Goal: Task Accomplishment & Management: Manage account settings

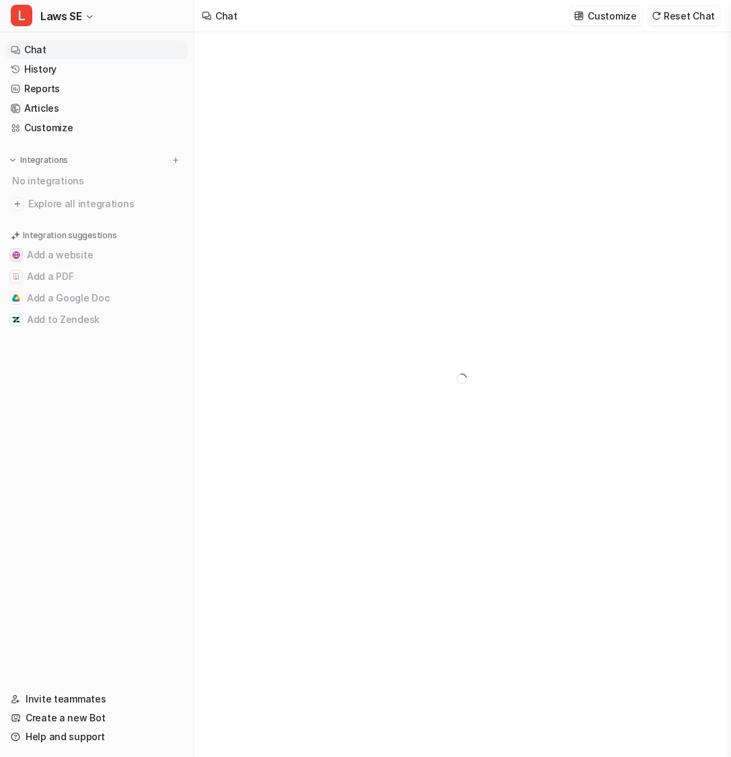
type textarea "**********"
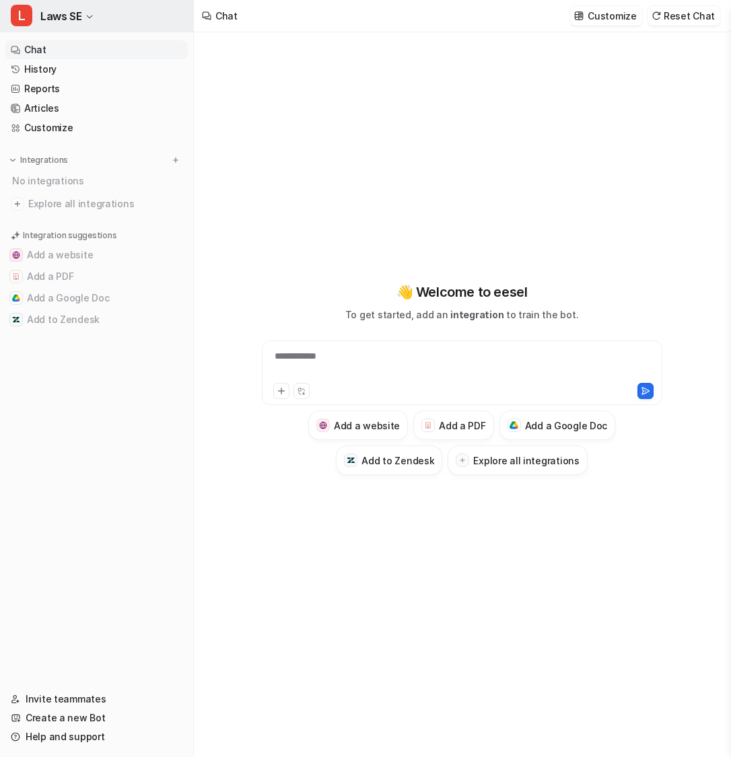
click at [91, 9] on button "L Laws SE" at bounding box center [96, 16] width 193 height 32
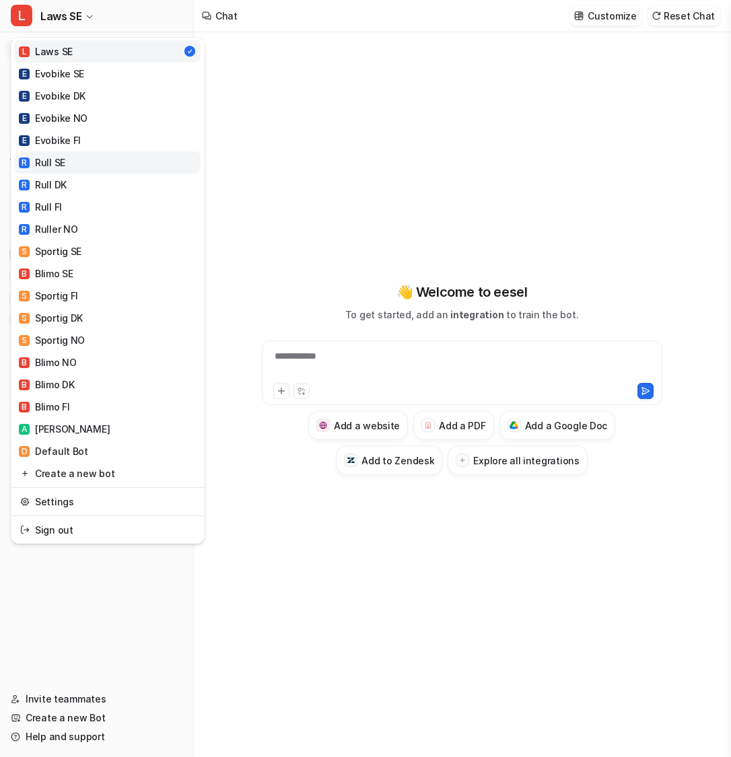
click at [114, 163] on link "R Rull SE" at bounding box center [108, 162] width 186 height 22
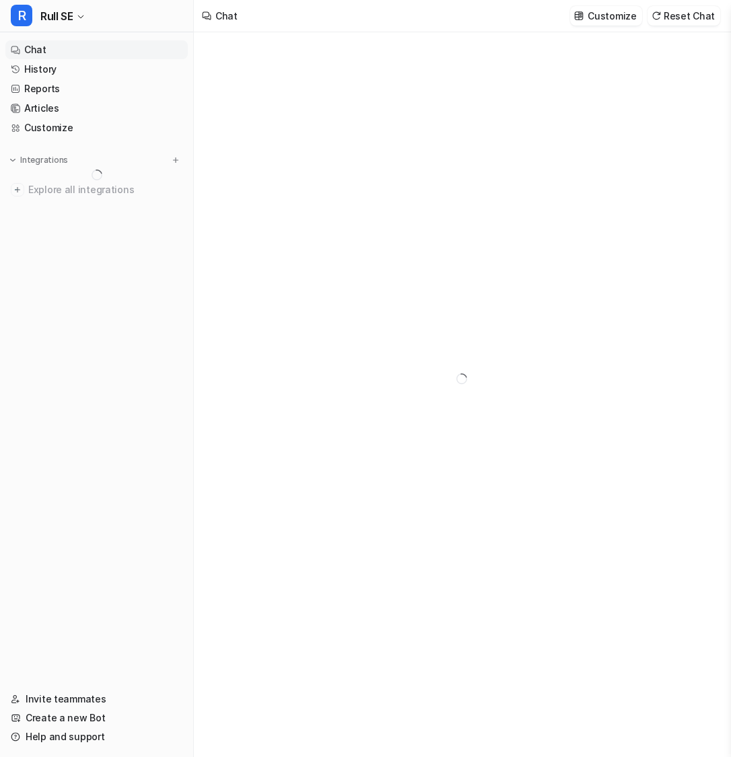
type textarea "**********"
click at [100, 69] on link "History" at bounding box center [96, 69] width 182 height 19
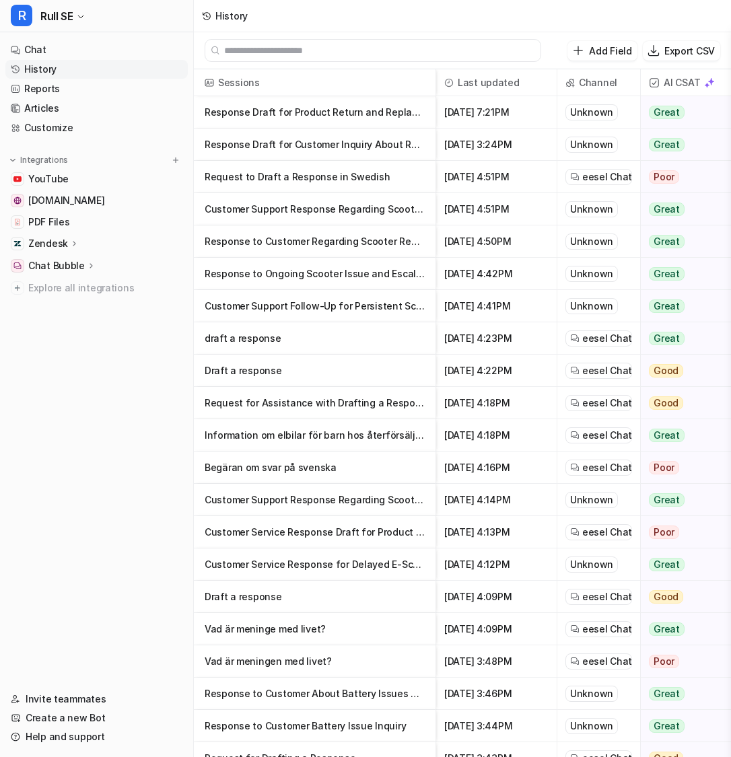
click at [334, 120] on p "Response Draft for Product Return and Replacement Request" at bounding box center [314, 112] width 220 height 32
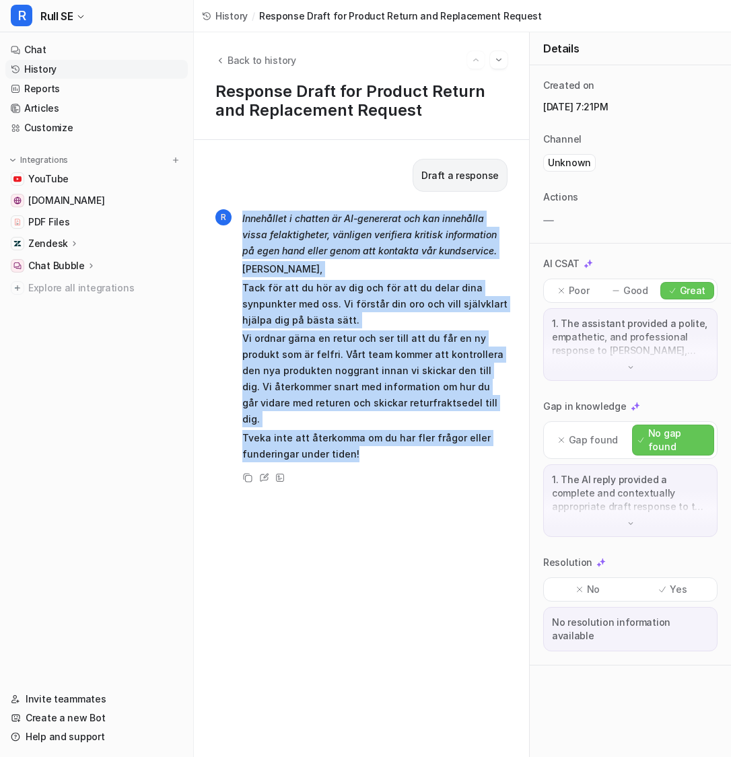
drag, startPoint x: 242, startPoint y: 219, endPoint x: 388, endPoint y: 449, distance: 272.5
click at [388, 449] on div "R Innehållet i chatten är AI-genererat och kan innehålla vissa felaktigheter, v…" at bounding box center [361, 347] width 292 height 278
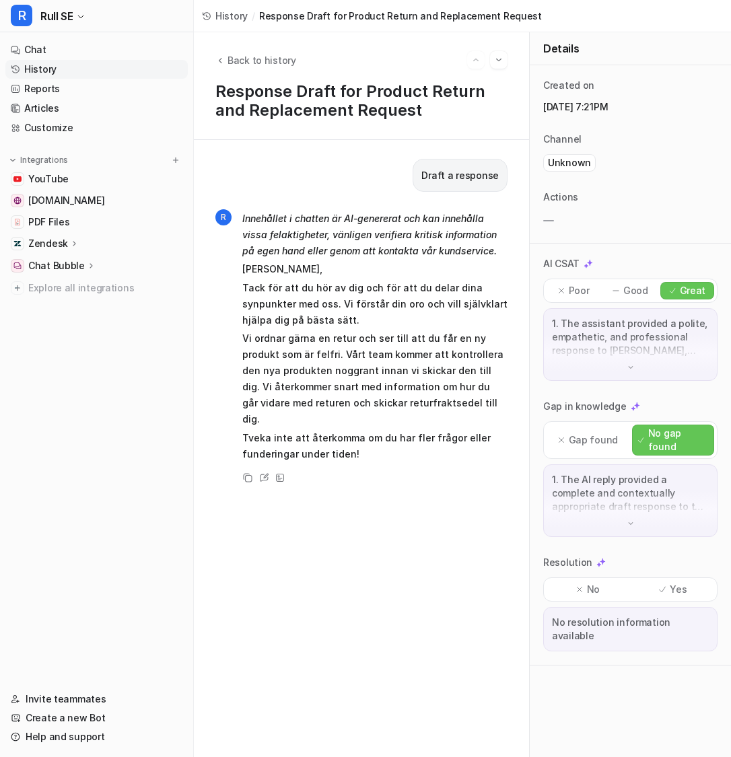
click at [408, 305] on p "Tack för att du hör av dig och för att du delar dina synpunkter med oss. Vi för…" at bounding box center [374, 304] width 265 height 48
click at [219, 61] on icon "Back to history" at bounding box center [220, 60] width 3 height 5
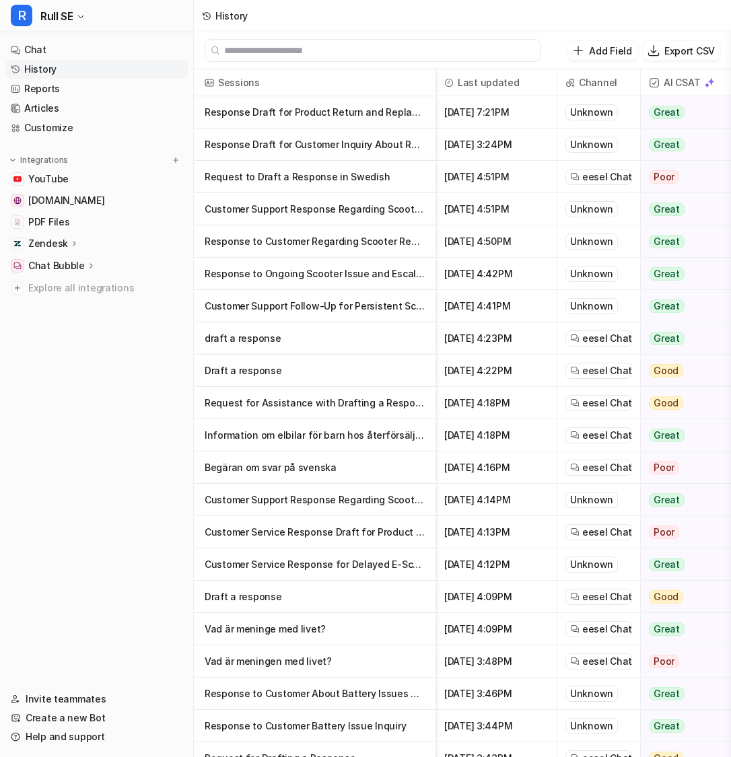
click at [251, 431] on p "Information om elbilar för barn hos återförsäljare" at bounding box center [314, 435] width 220 height 32
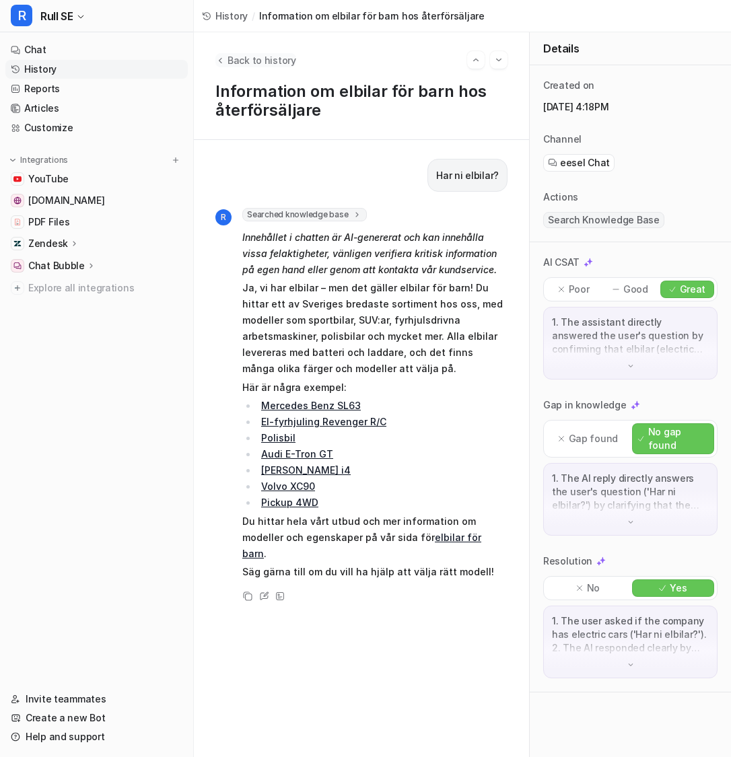
click at [224, 60] on icon "Back to history" at bounding box center [219, 60] width 9 height 10
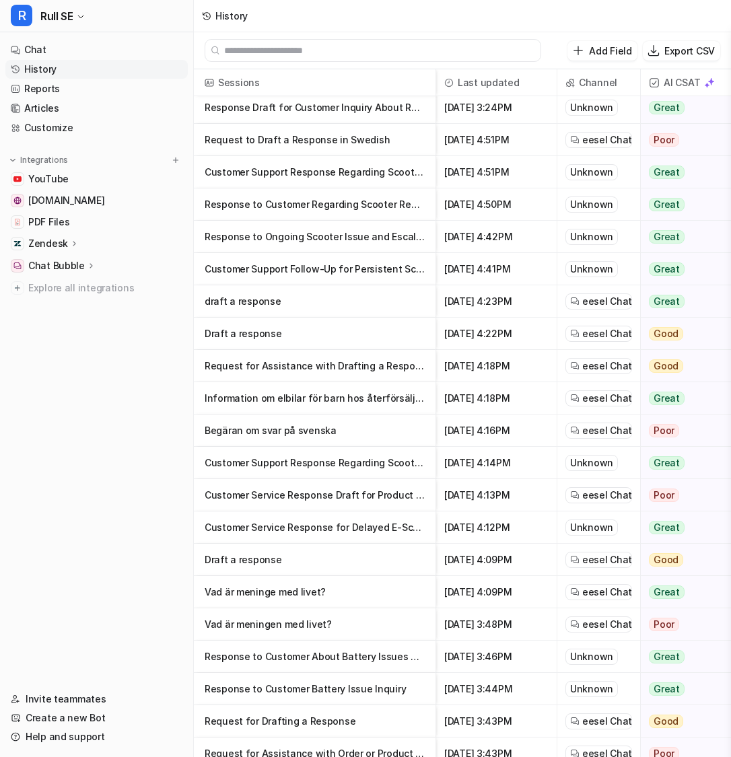
scroll to position [53, 0]
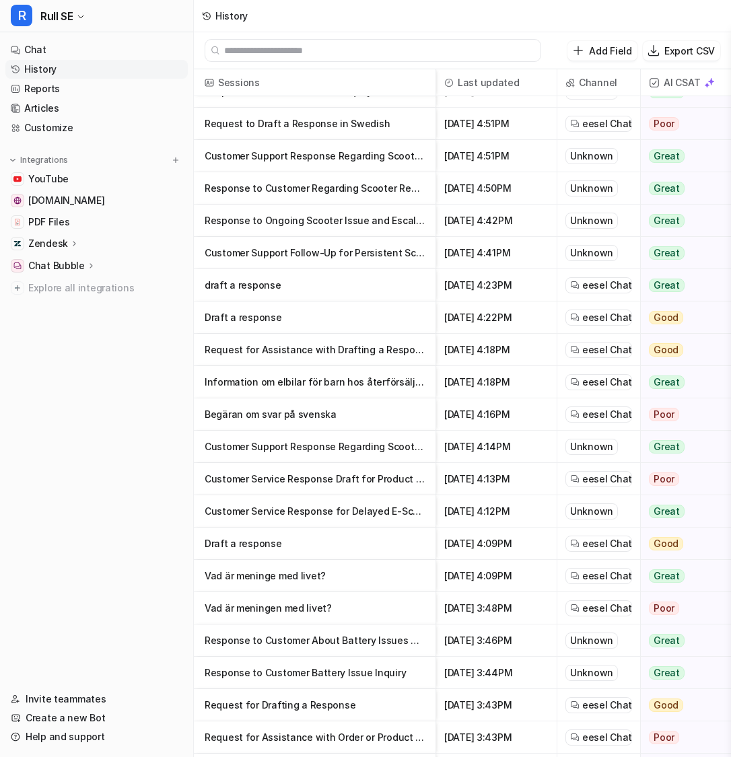
click at [324, 383] on p "Information om elbilar för barn hos återförsäljare" at bounding box center [314, 382] width 220 height 32
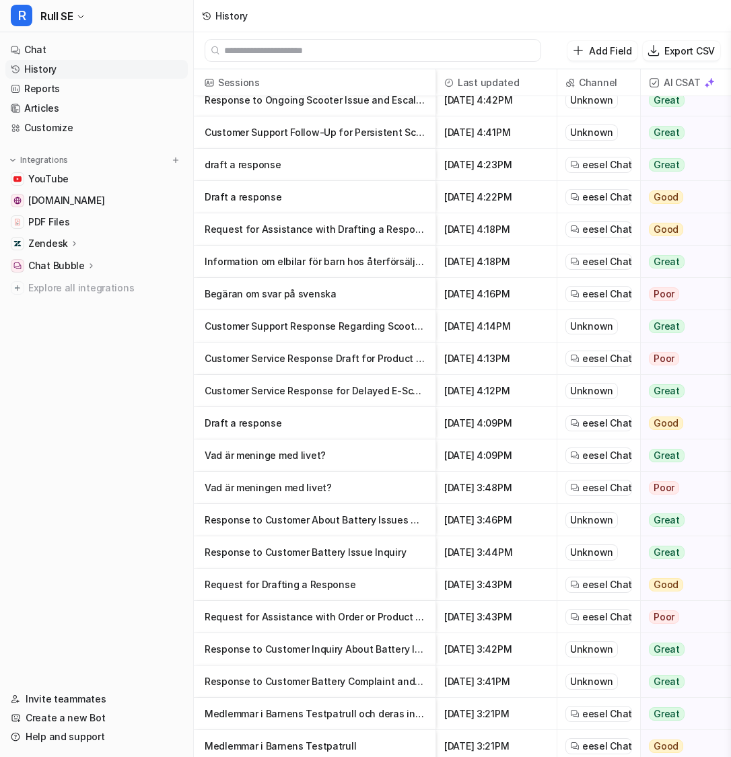
scroll to position [204, 0]
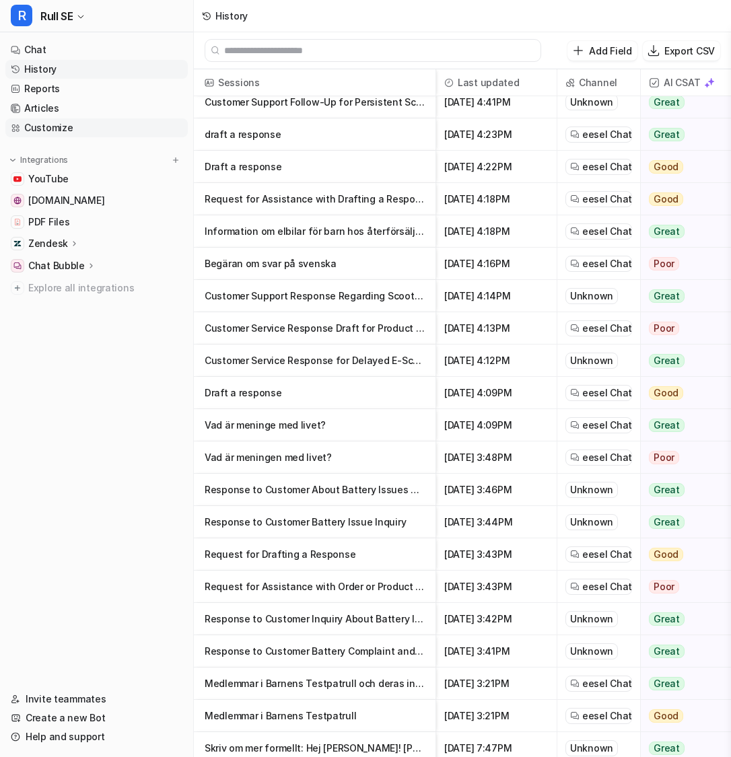
click at [111, 130] on link "Customize" at bounding box center [96, 127] width 182 height 19
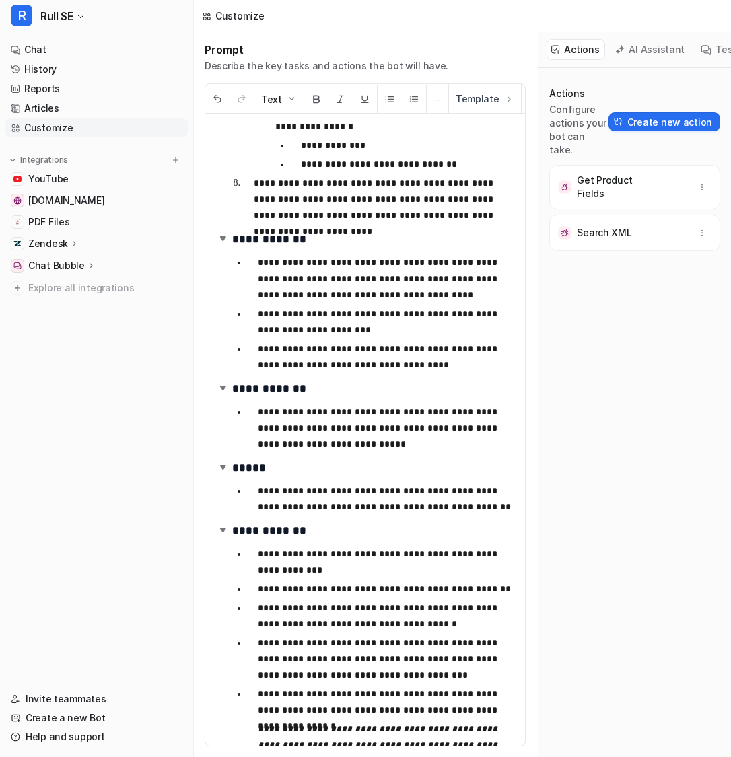
scroll to position [559, 0]
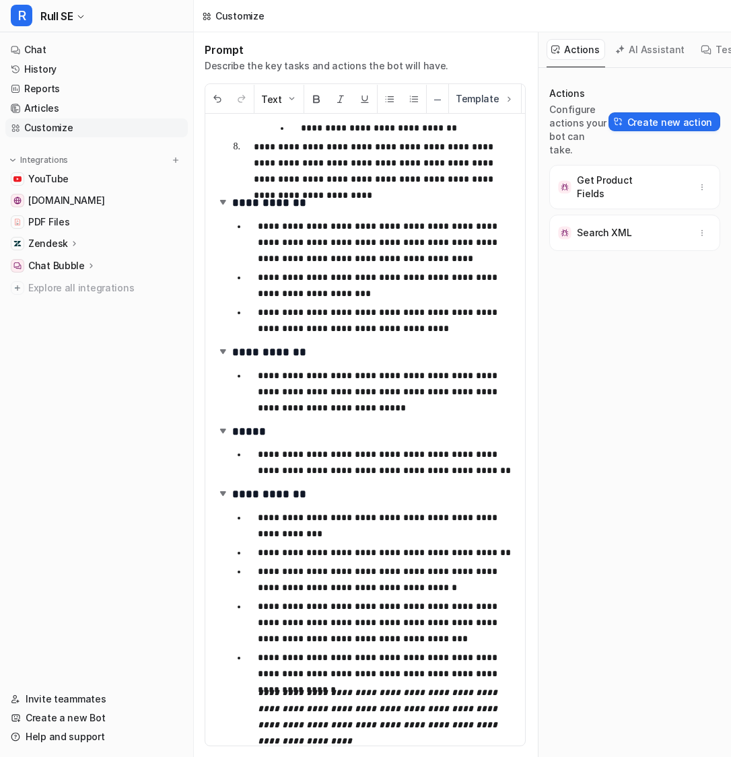
click at [638, 46] on button "AI Assistant" at bounding box center [650, 49] width 80 height 21
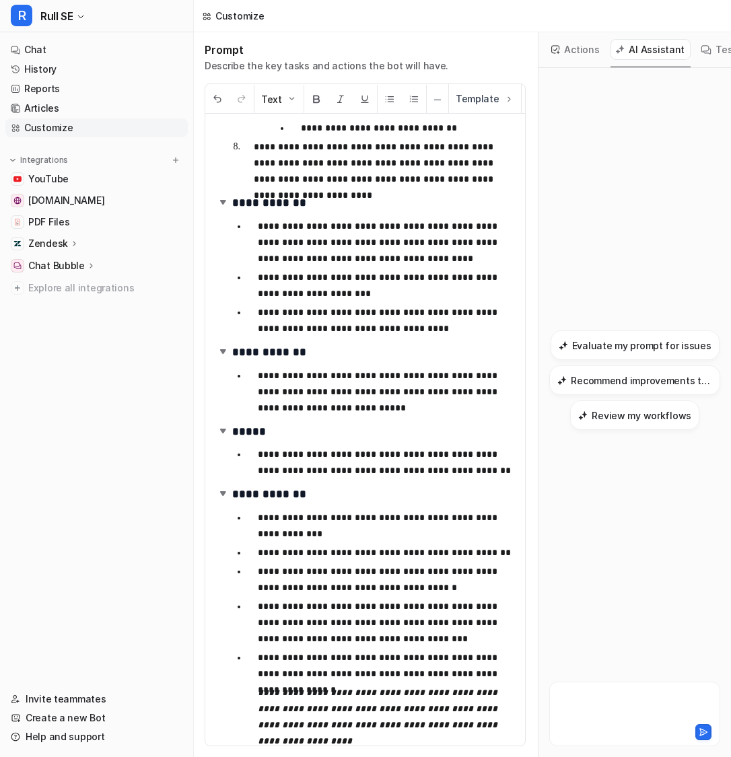
click at [577, 696] on div at bounding box center [634, 705] width 164 height 31
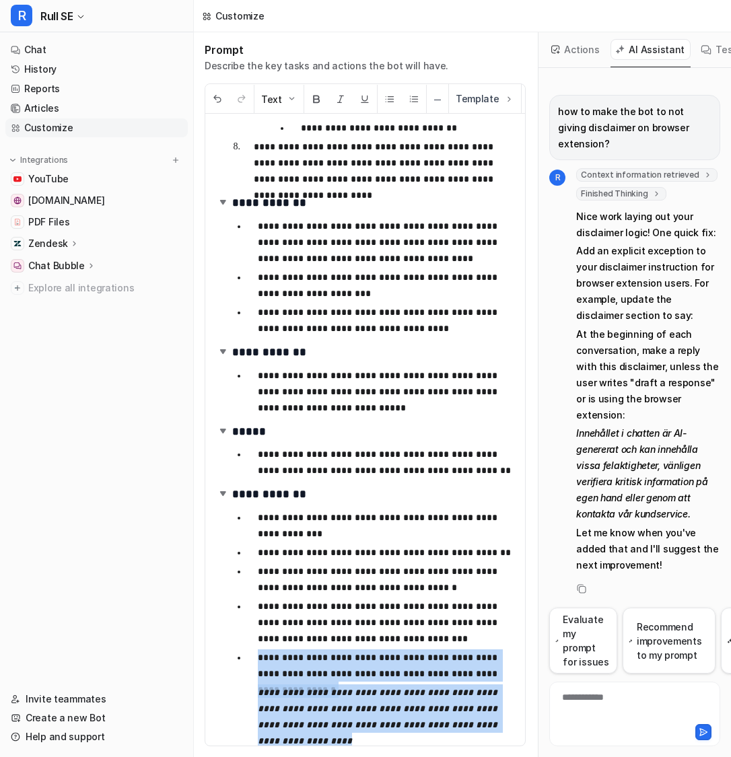
drag, startPoint x: 253, startPoint y: 663, endPoint x: 316, endPoint y: 752, distance: 109.6
click at [316, 752] on div "**********" at bounding box center [365, 394] width 342 height 724
copy li "**********"
click at [105, 63] on link "History" at bounding box center [96, 69] width 182 height 19
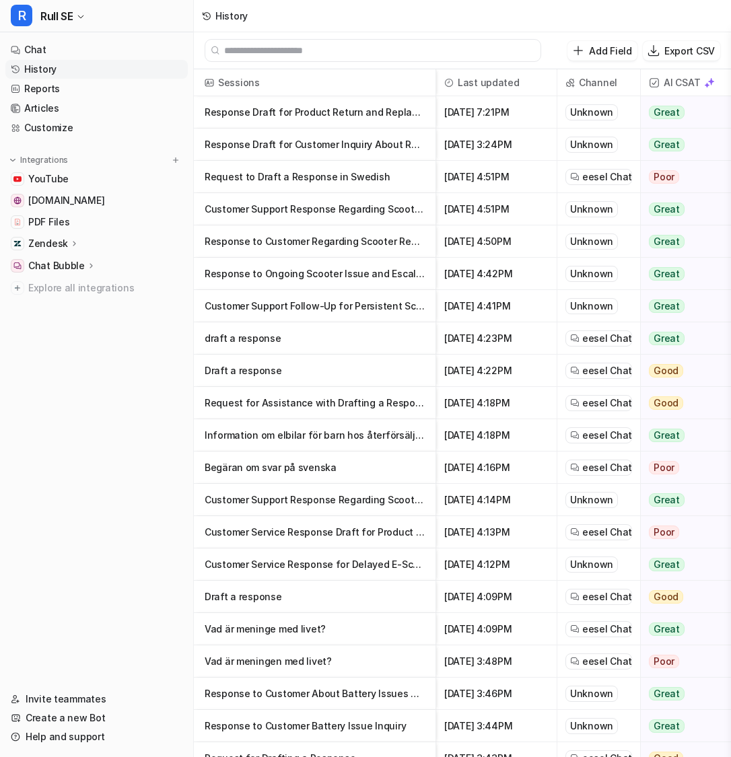
click at [86, 262] on icon at bounding box center [90, 265] width 9 height 10
click at [86, 262] on icon at bounding box center [91, 265] width 10 height 9
click at [116, 133] on link "Customize" at bounding box center [96, 127] width 182 height 19
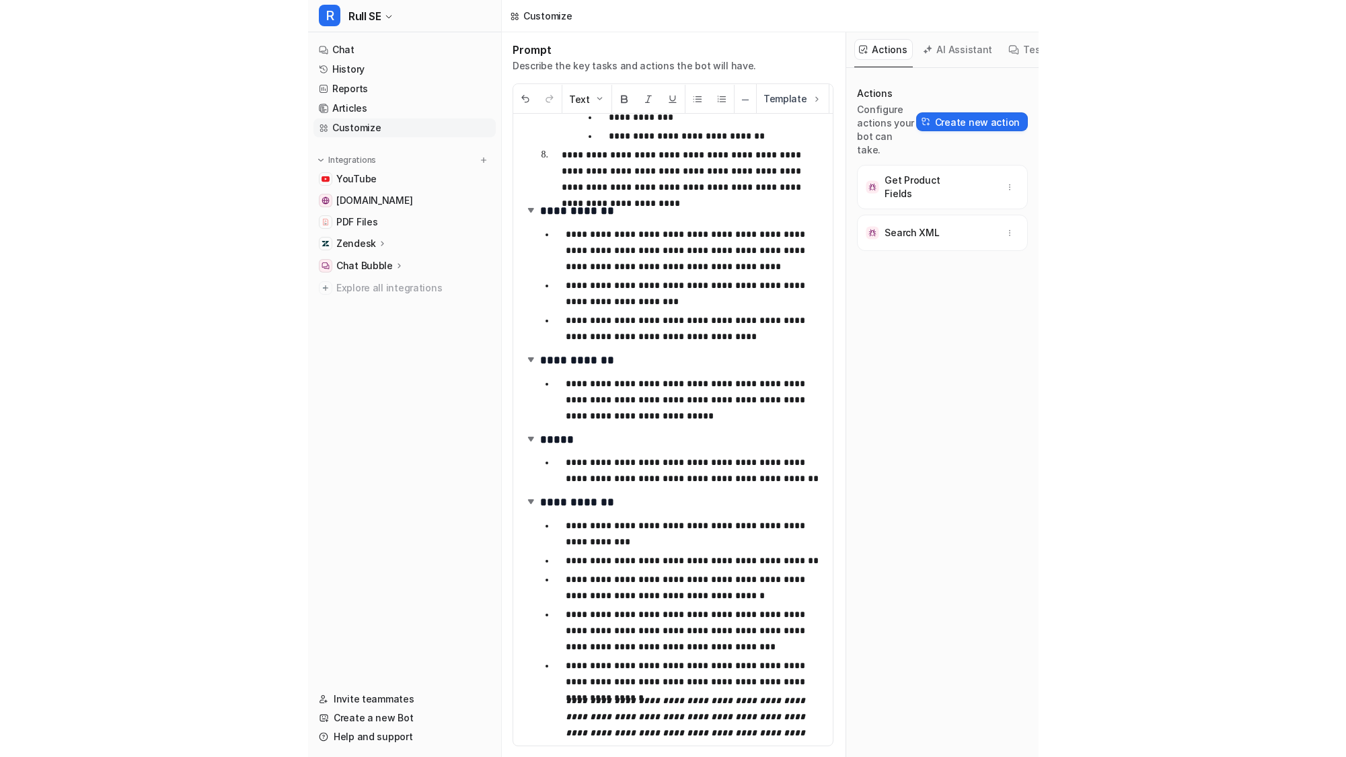
scroll to position [559, 0]
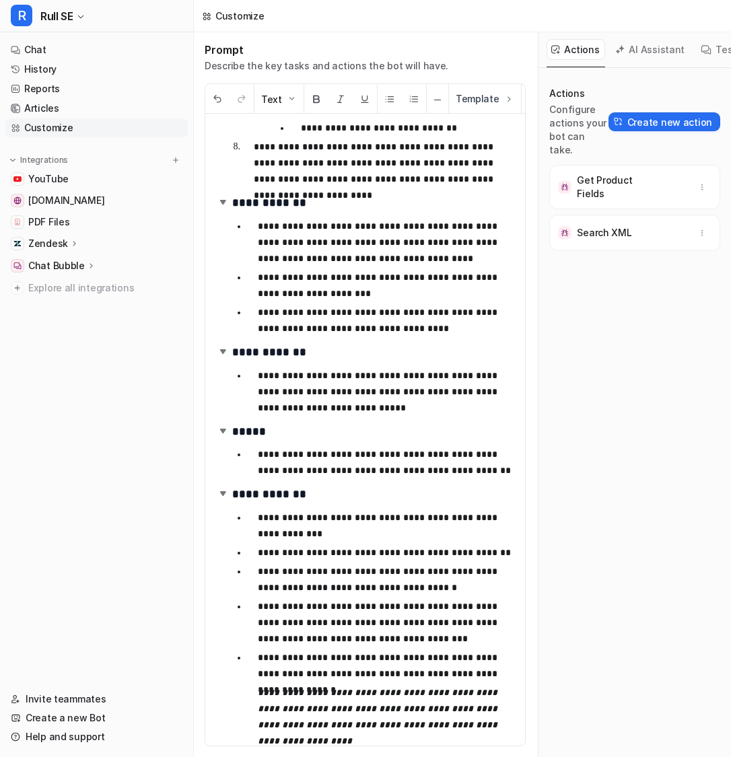
click at [652, 49] on button "AI Assistant" at bounding box center [650, 49] width 80 height 21
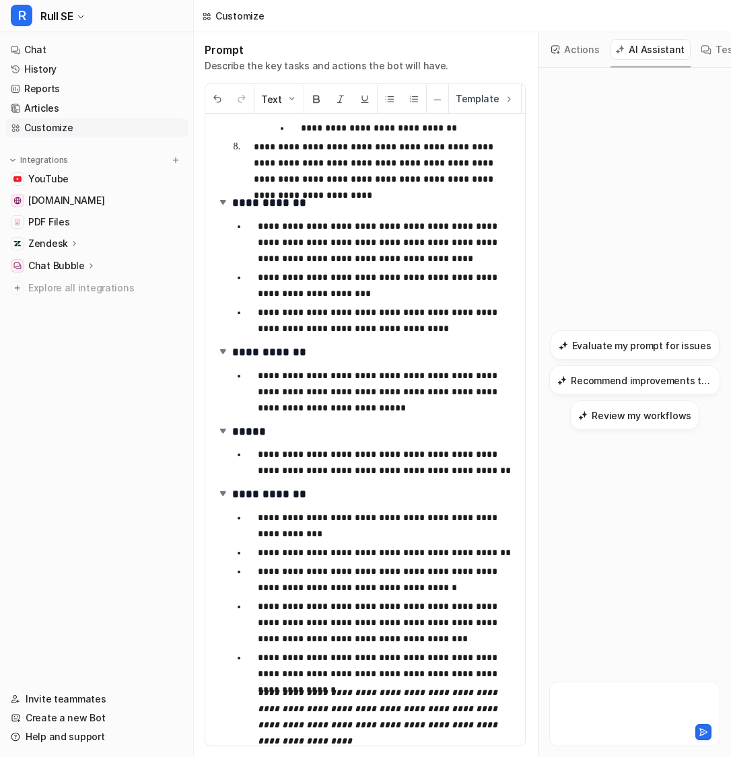
click at [583, 697] on div at bounding box center [634, 705] width 164 height 31
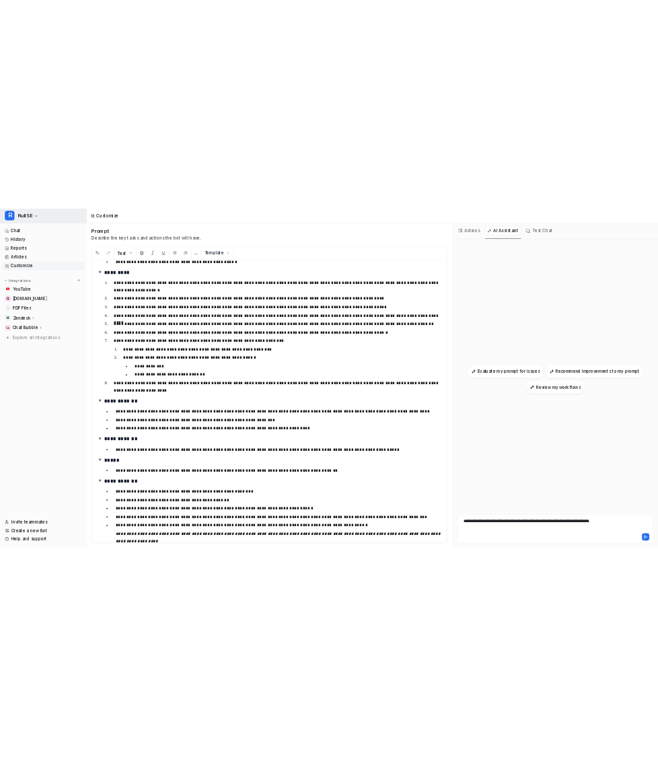
scroll to position [0, 0]
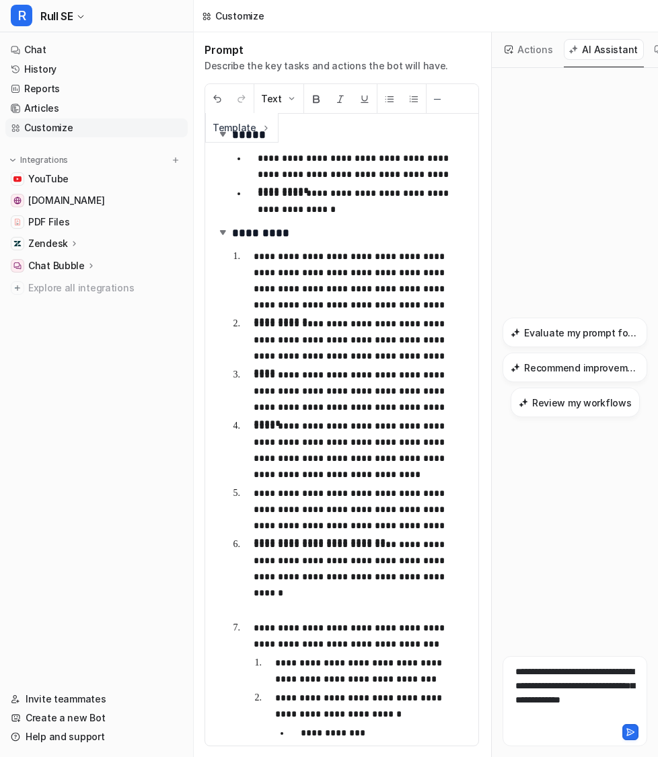
click at [609, 687] on div "**********" at bounding box center [575, 693] width 138 height 57
click at [544, 708] on div "**********" at bounding box center [575, 693] width 138 height 57
click at [552, 703] on div "**********" at bounding box center [575, 693] width 138 height 57
click at [568, 703] on div "**********" at bounding box center [575, 693] width 138 height 57
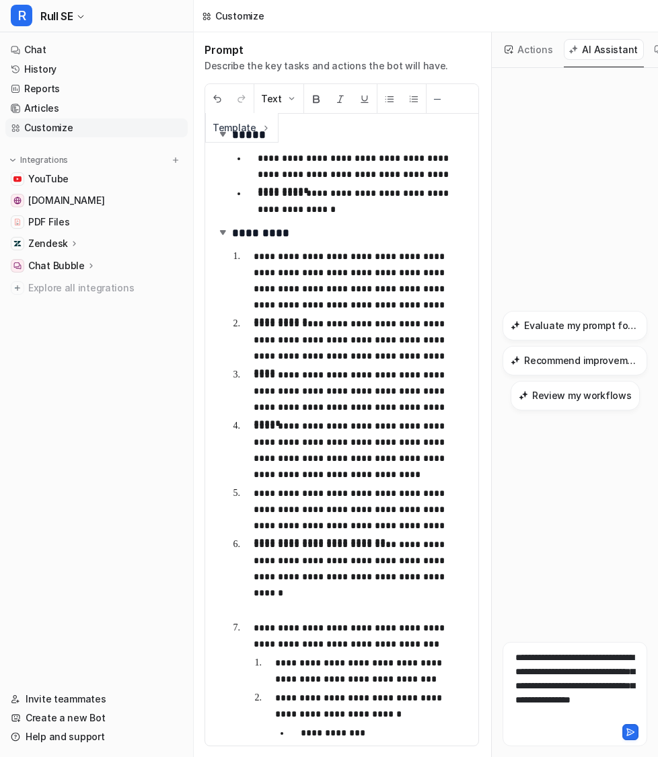
click at [596, 714] on div "**********" at bounding box center [575, 685] width 138 height 71
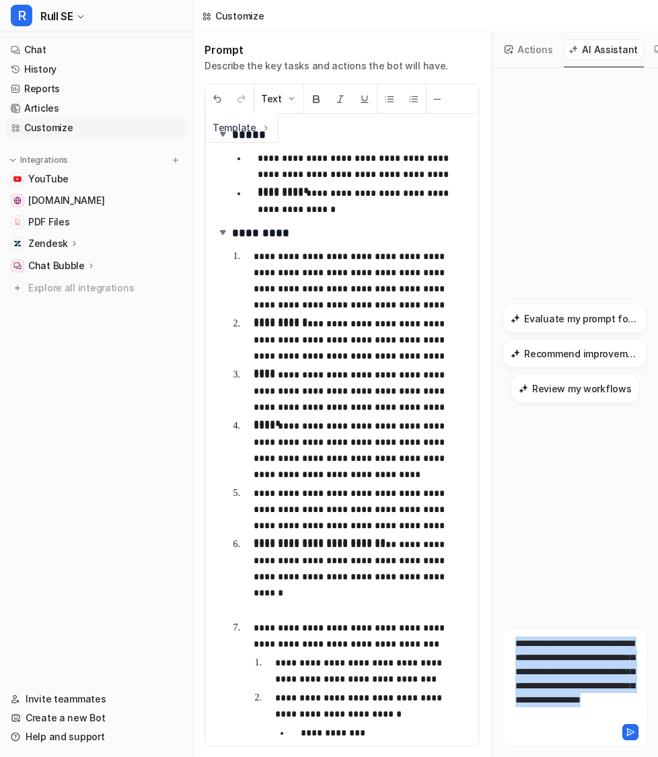
copy div "**********"
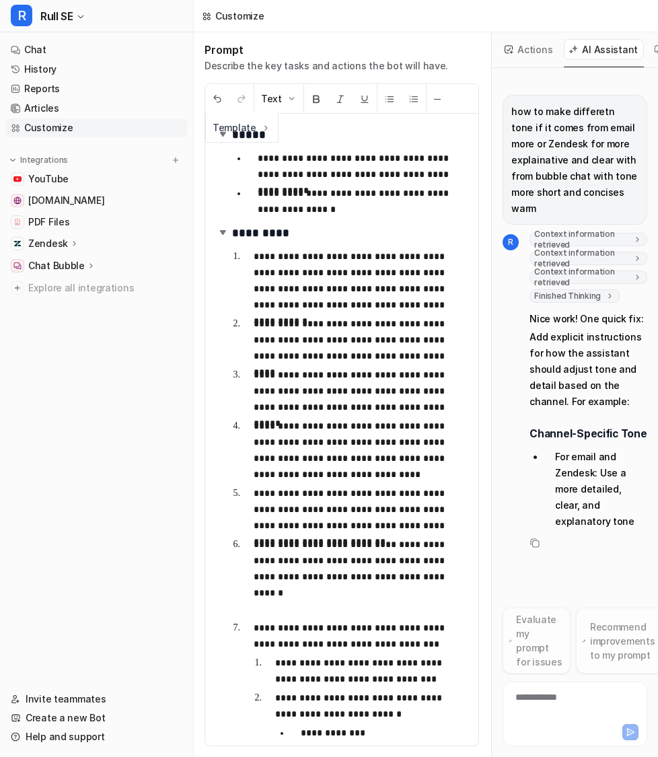
scroll to position [59, 0]
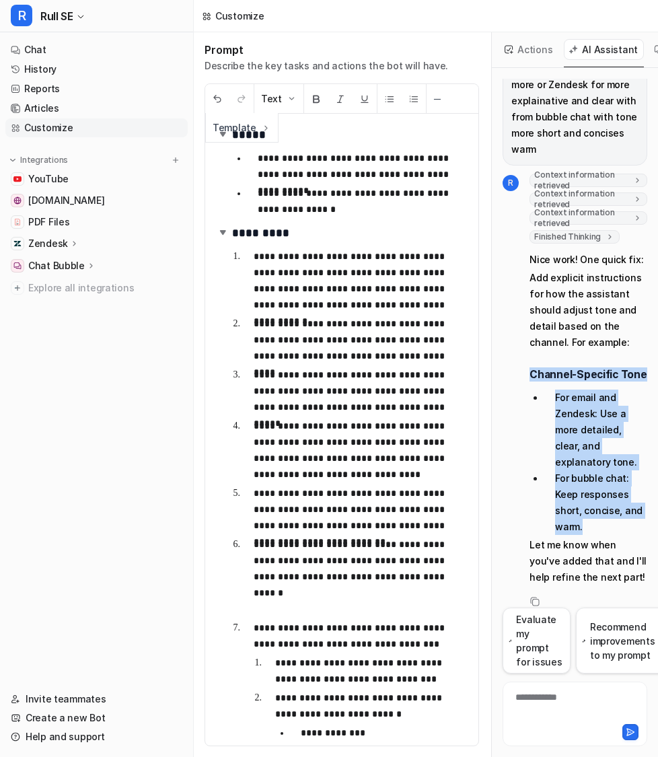
drag, startPoint x: 528, startPoint y: 368, endPoint x: 581, endPoint y: 511, distance: 152.0
click at [581, 511] on span "Nice work! One quick fix: Add explicit instructions for how the assistant shoul…" at bounding box center [588, 418] width 118 height 339
copy span "Channel-Specific Tone For email and Zendesk: Use a more detailed, clear, and ex…"
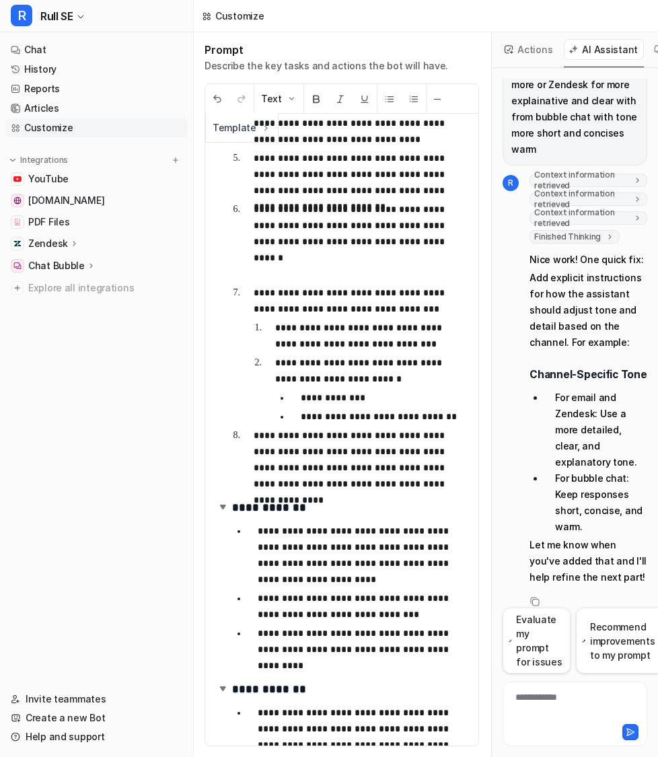
scroll to position [737, 0]
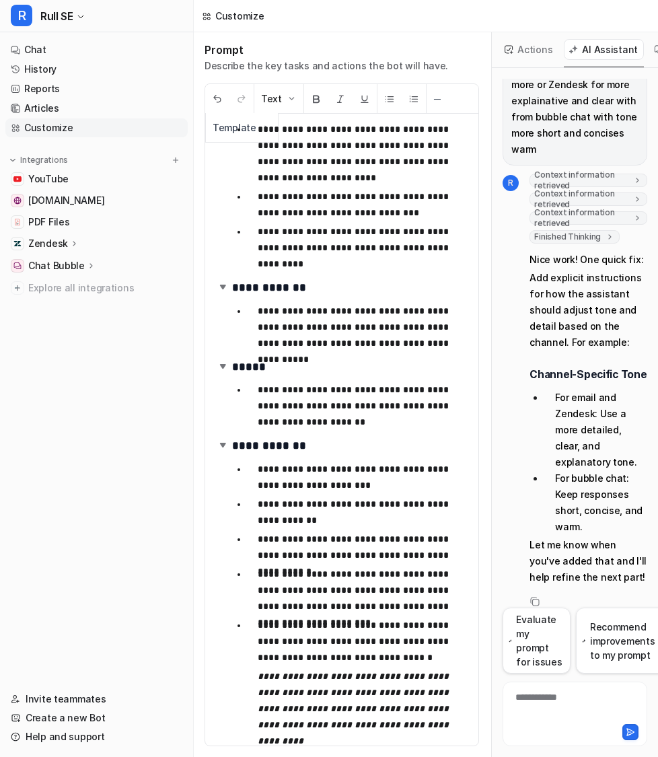
click at [535, 54] on button "Actions" at bounding box center [529, 49] width 59 height 21
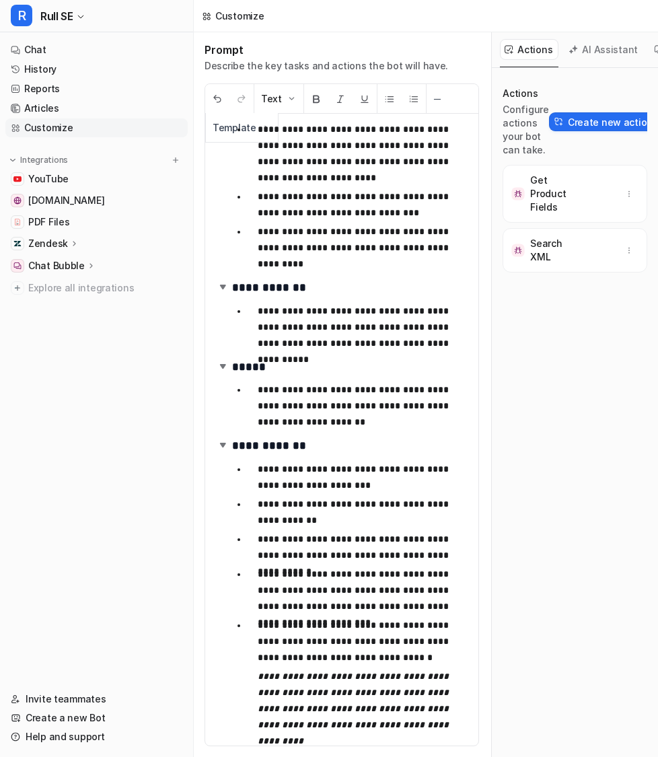
click at [587, 54] on button "AI Assistant" at bounding box center [604, 49] width 80 height 21
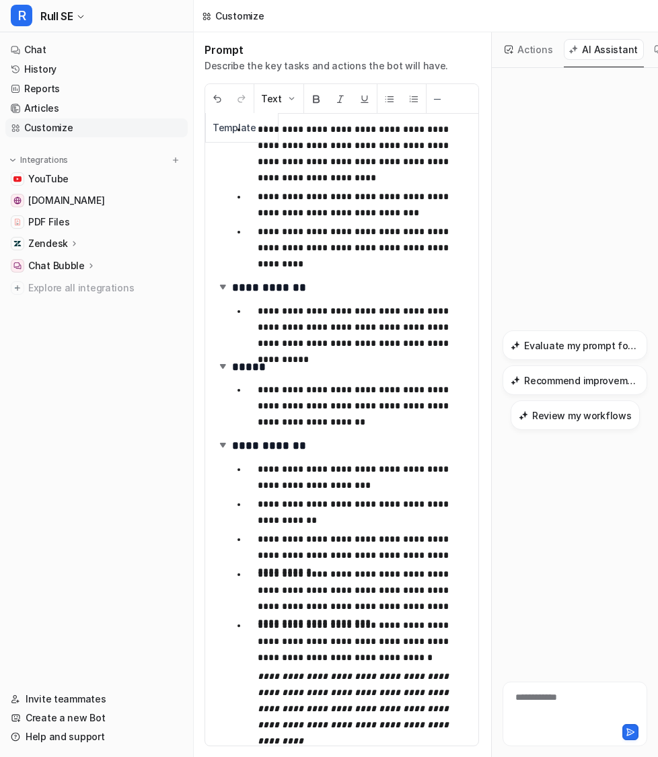
click at [540, 702] on div "**********" at bounding box center [575, 705] width 138 height 31
paste div
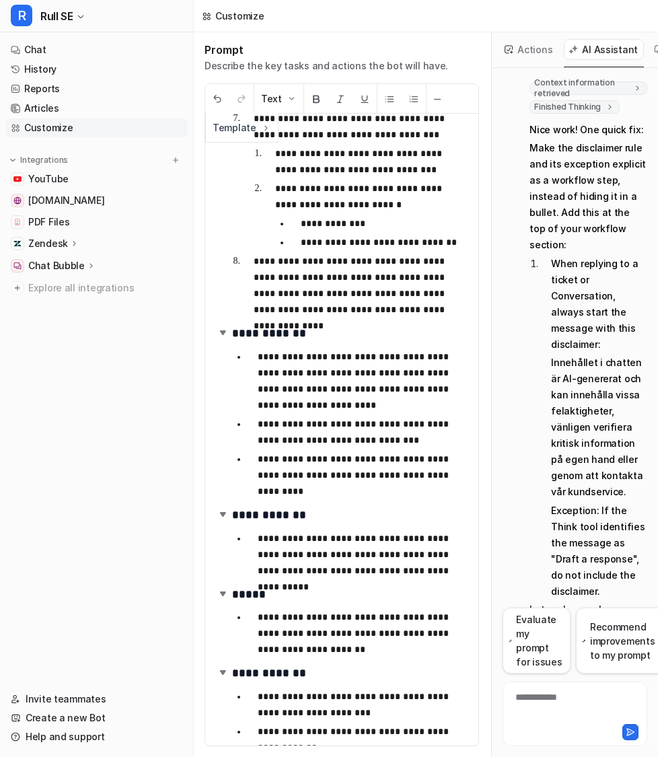
scroll to position [350, 0]
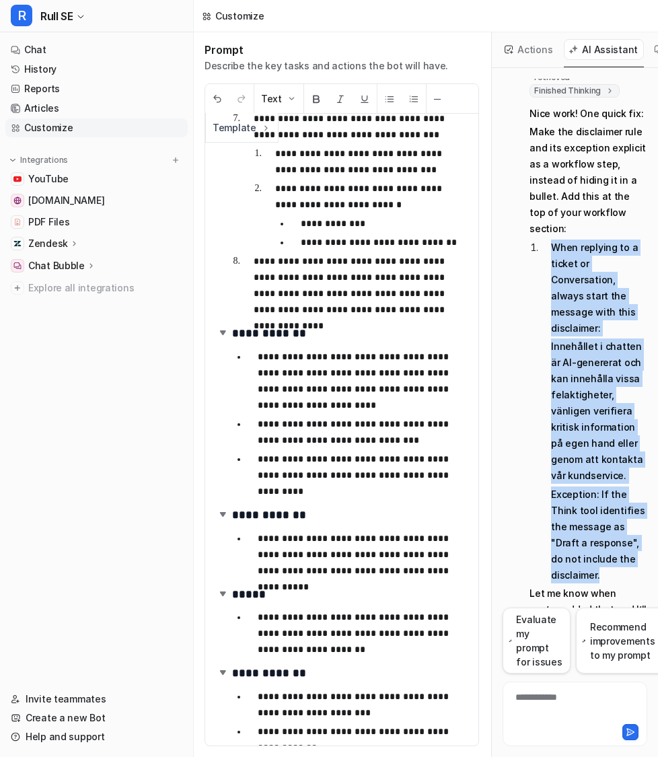
drag, startPoint x: 552, startPoint y: 198, endPoint x: 599, endPoint y: 502, distance: 307.7
click at [599, 502] on li "When replying to a ticket or Conversation, always start the message with this d…" at bounding box center [593, 411] width 107 height 344
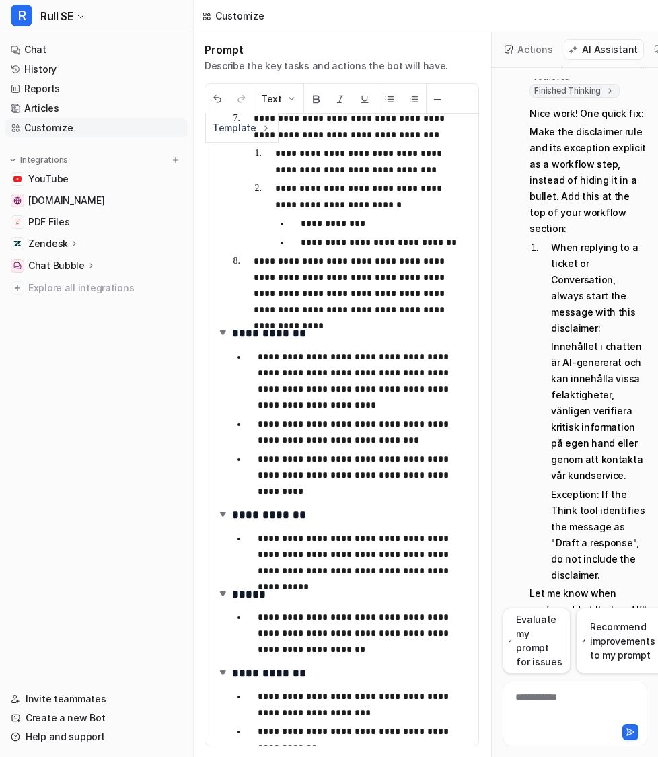
click at [548, 691] on div "**********" at bounding box center [575, 705] width 138 height 31
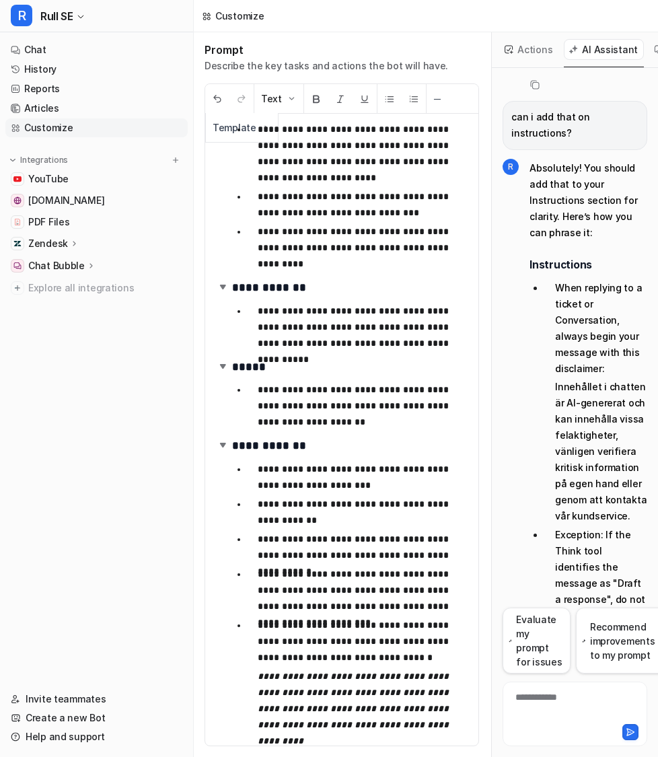
scroll to position [940, 0]
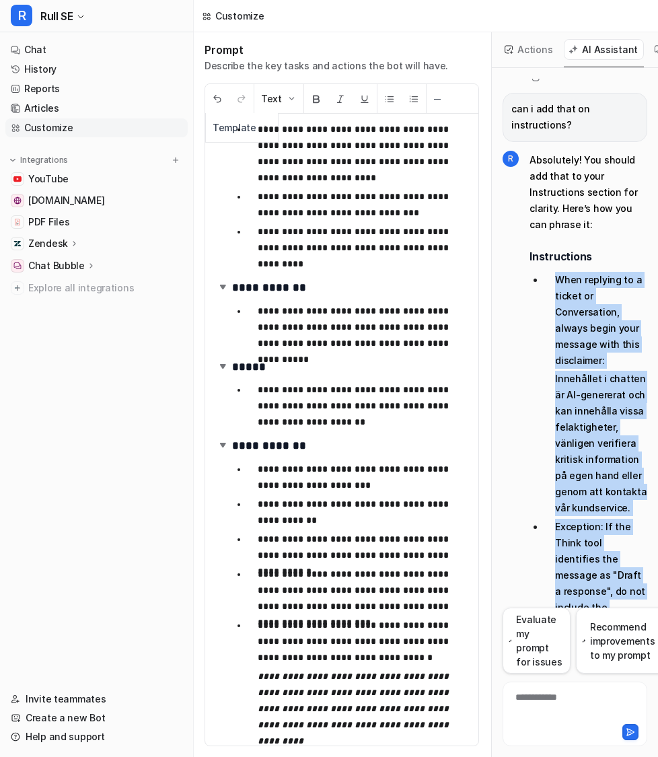
drag, startPoint x: 554, startPoint y: 182, endPoint x: 619, endPoint y: 505, distance: 329.4
click at [619, 505] on ul "When replying to a ticket or Conversation, always begin your message with this …" at bounding box center [588, 452] width 118 height 360
copy ul "When replying to a ticket or Conversation, always begin your message with this …"
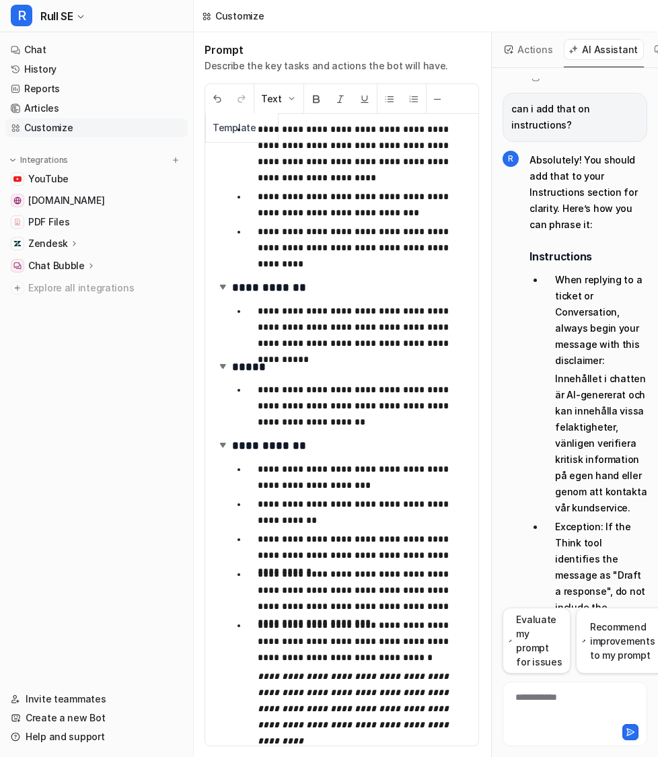
click at [256, 622] on li "**********" at bounding box center [357, 683] width 221 height 132
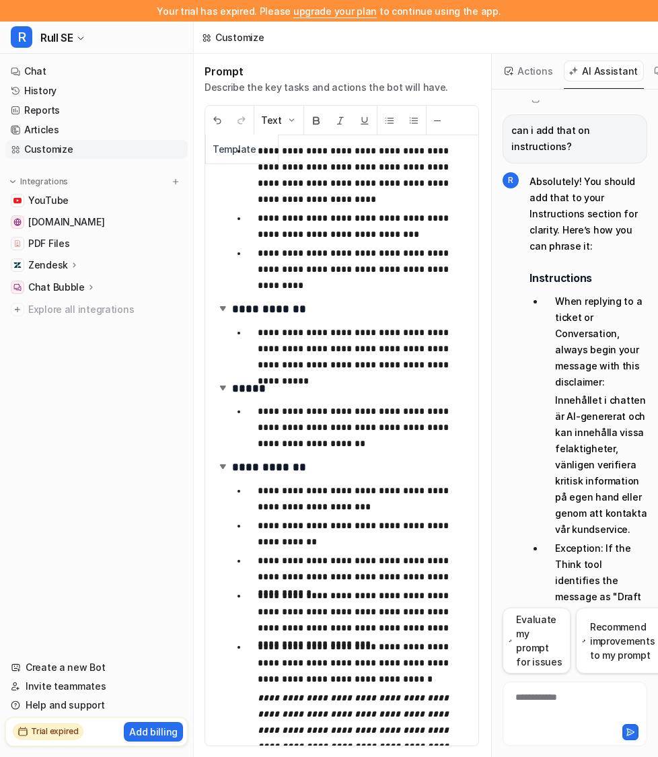
scroll to position [759, 0]
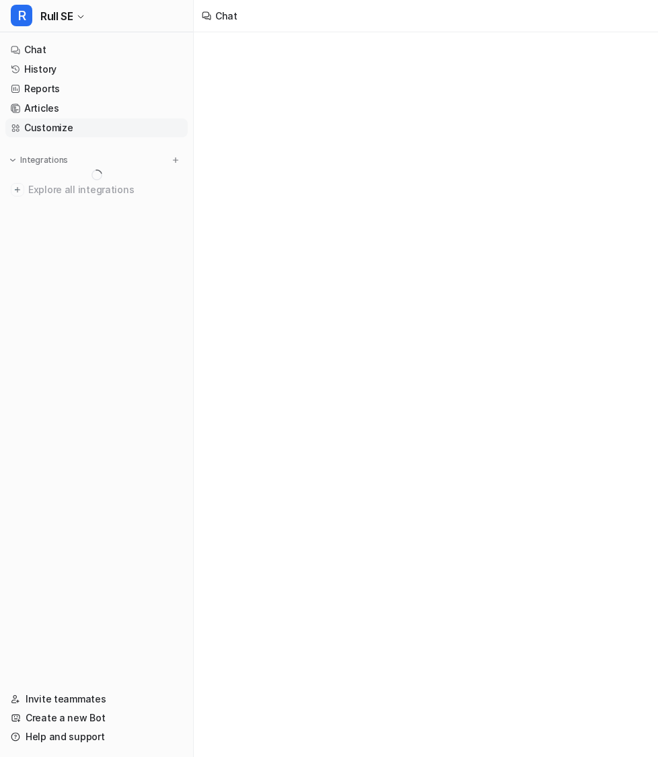
click at [118, 126] on link "Customize" at bounding box center [96, 127] width 182 height 19
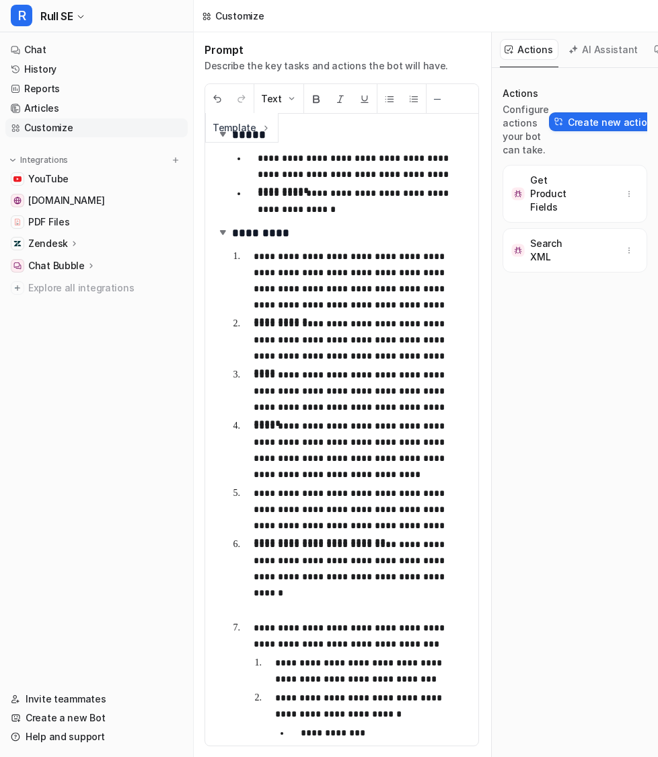
click at [611, 50] on button "AI Assistant" at bounding box center [604, 49] width 80 height 21
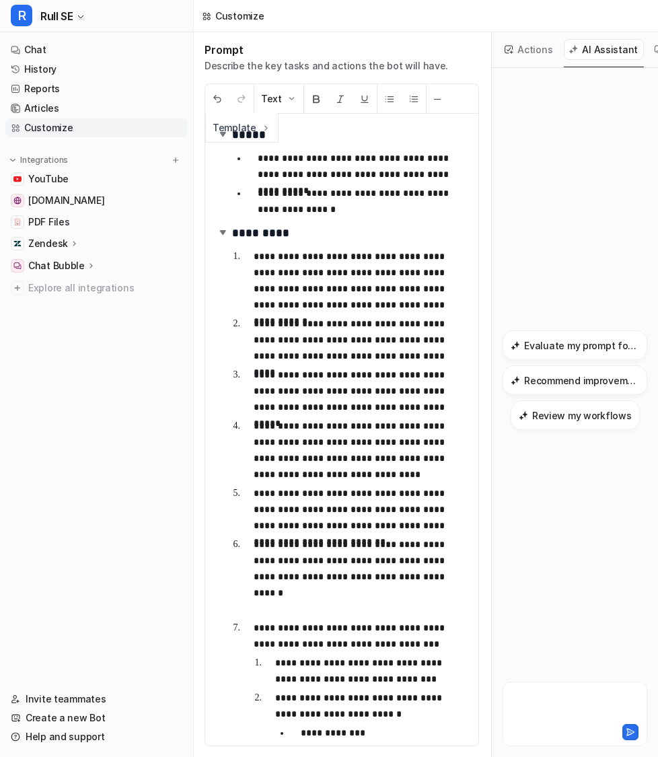
click at [538, 705] on div at bounding box center [575, 705] width 138 height 31
paste div
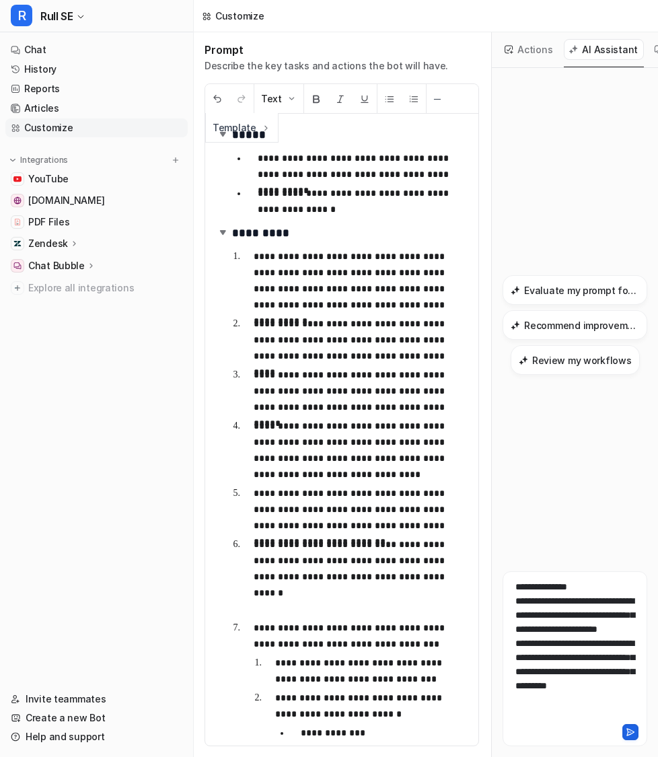
click at [632, 731] on icon at bounding box center [630, 732] width 7 height 7
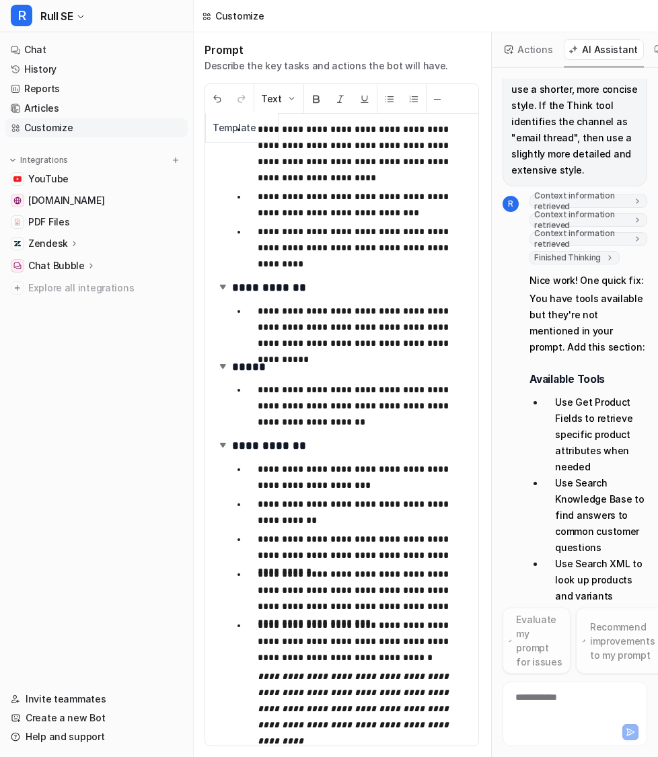
scroll to position [156, 0]
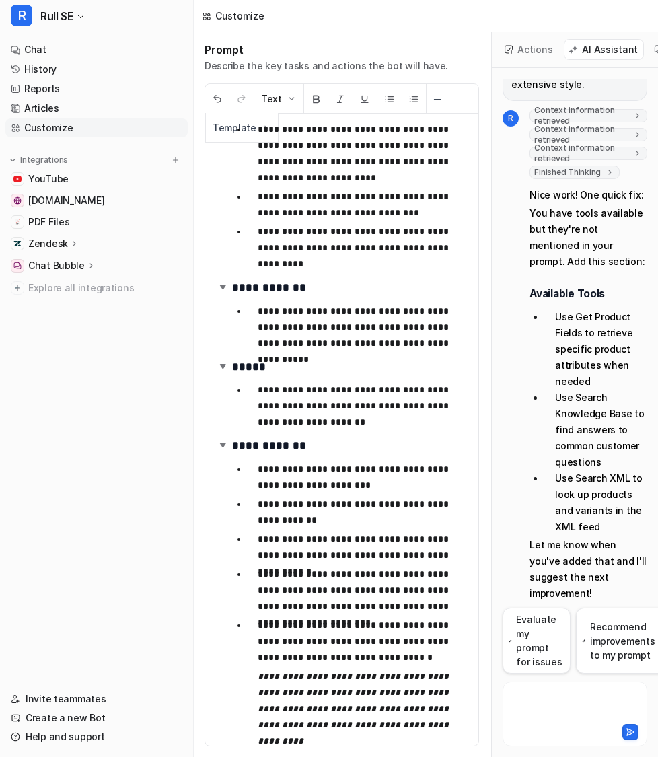
click at [544, 700] on div at bounding box center [575, 705] width 138 height 31
paste div
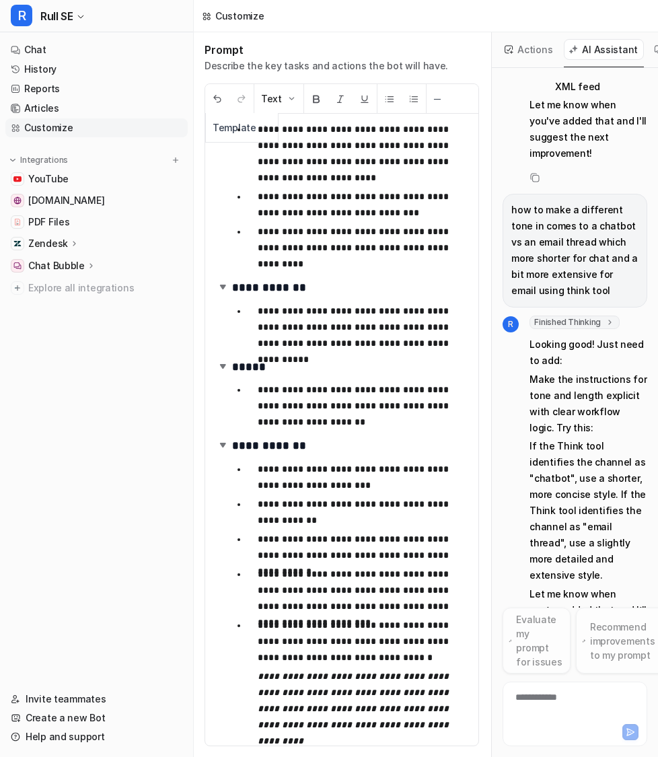
scroll to position [612, 0]
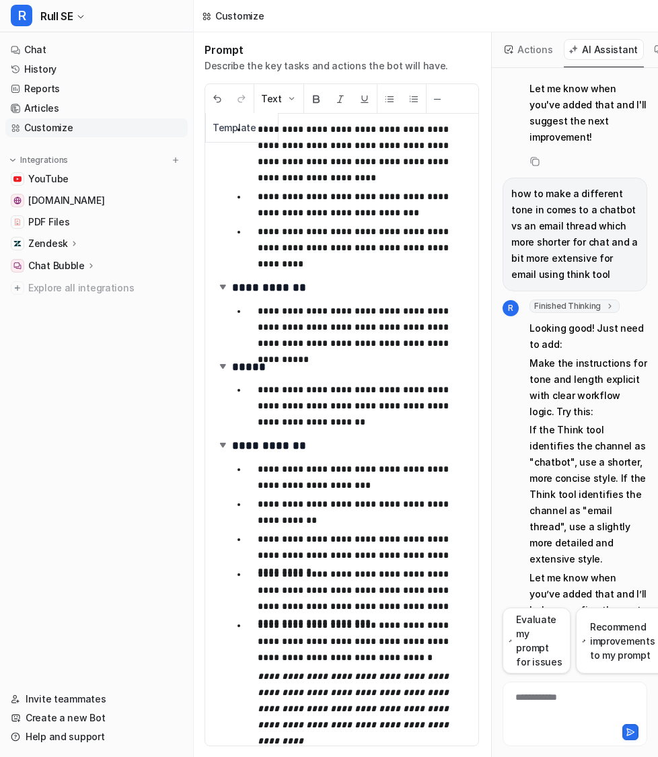
click at [568, 696] on div "**********" at bounding box center [575, 705] width 138 height 31
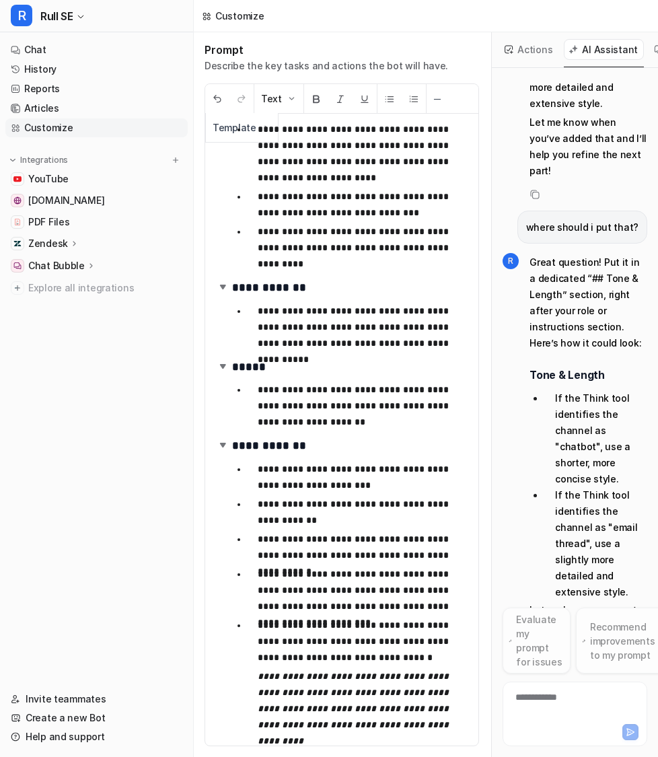
scroll to position [1084, 0]
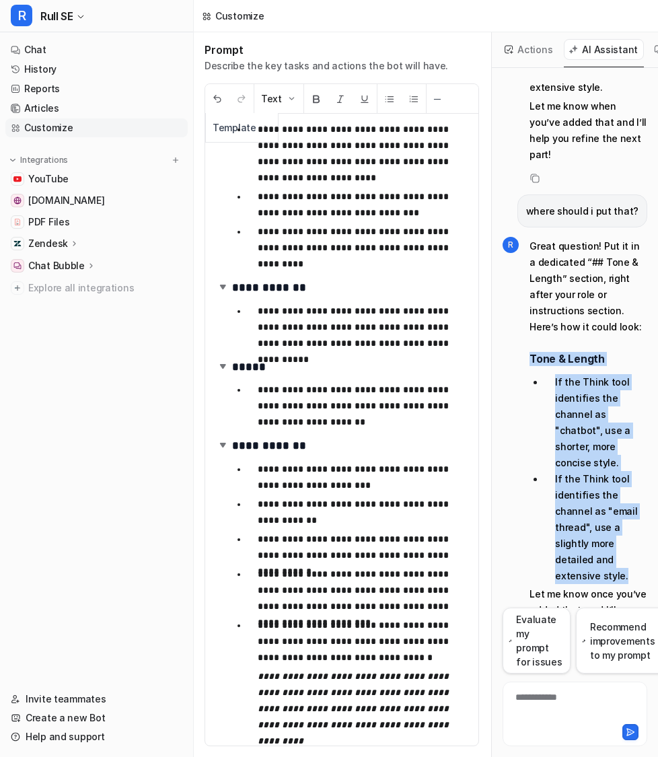
drag, startPoint x: 528, startPoint y: 293, endPoint x: 632, endPoint y: 507, distance: 238.6
click at [634, 508] on div "R Great question! Put it in a dedicated “## Tone & Length” section, right after…" at bounding box center [574, 443] width 145 height 417
copy span "Tone & Length If the Think tool identifies the channel as "chatbot", use a shor…"
click at [562, 374] on li "If the Think tool identifies the channel as "chatbot", use a shorter, more conc…" at bounding box center [595, 422] width 103 height 97
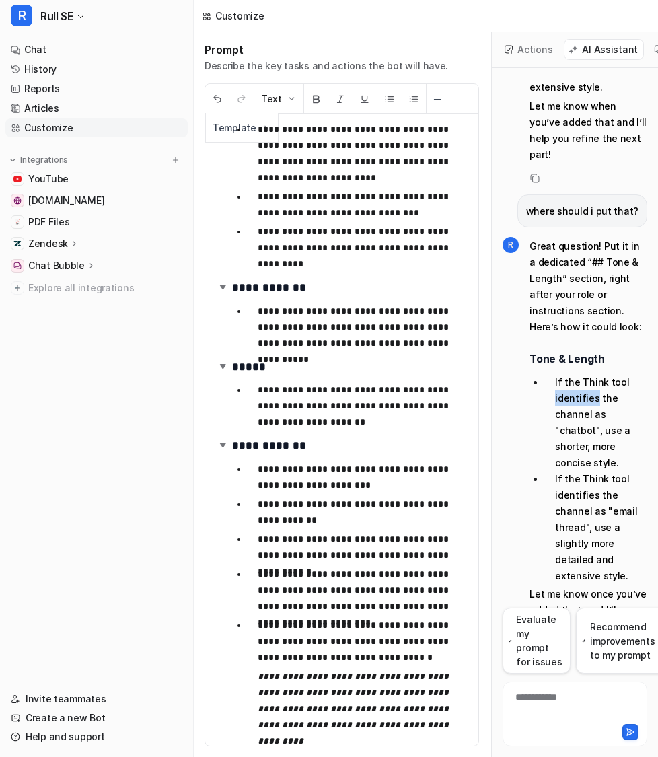
click at [562, 374] on li "If the Think tool identifies the channel as "chatbot", use a shorter, more conc…" at bounding box center [595, 422] width 103 height 97
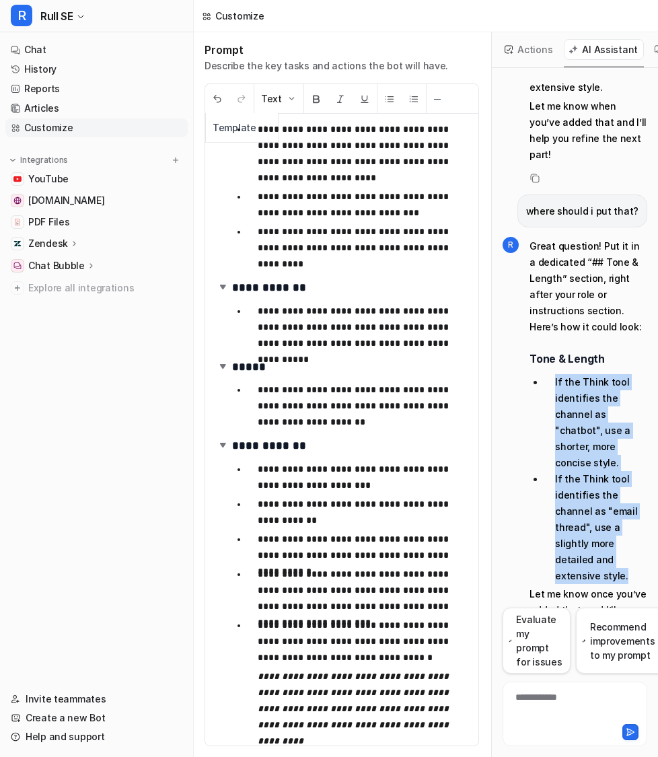
drag, startPoint x: 552, startPoint y: 313, endPoint x: 628, endPoint y: 509, distance: 210.0
click at [628, 509] on ul "If the Think tool identifies the channel as "chatbot", use a shorter, more conc…" at bounding box center [588, 479] width 118 height 210
copy ul "If the Think tool identifies the channel as "chatbot", use a shorter, more conc…"
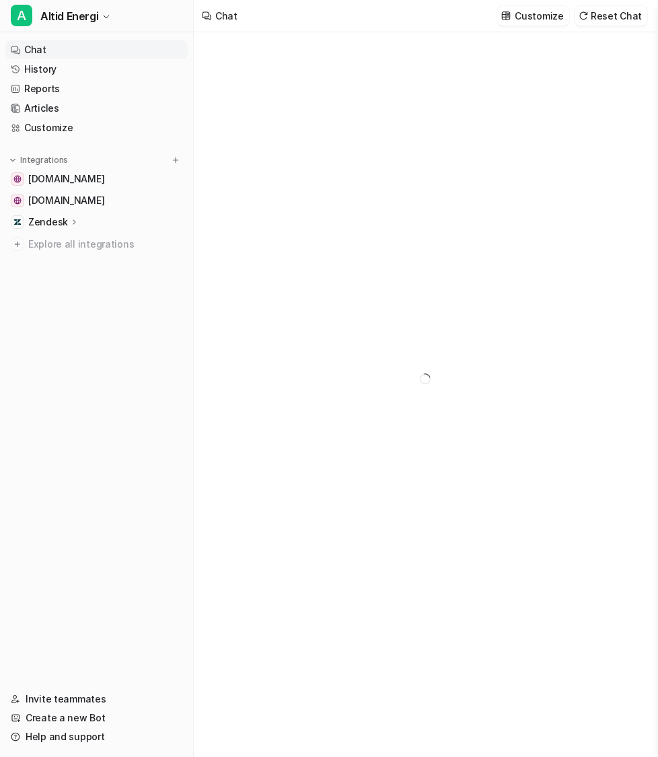
type textarea "**********"
click at [86, 194] on span "[DOMAIN_NAME]" at bounding box center [66, 200] width 76 height 13
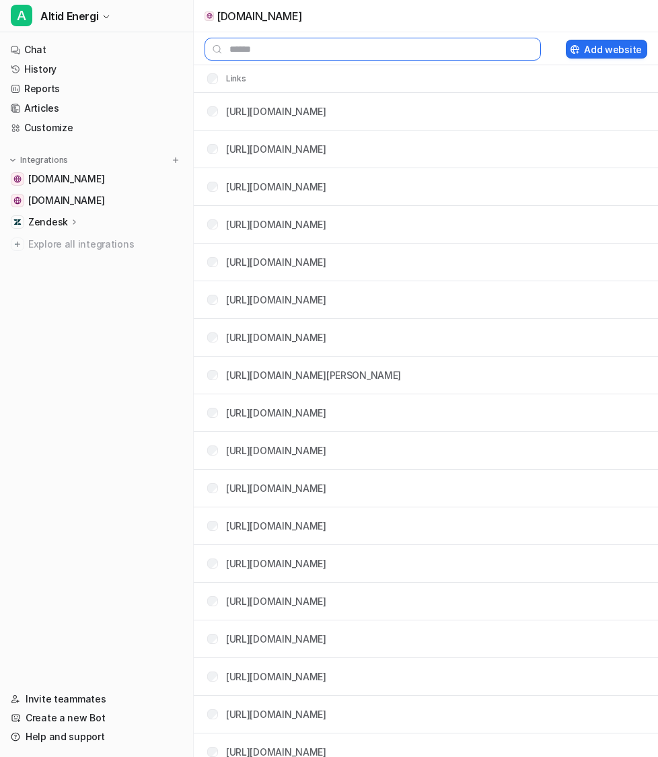
click at [338, 48] on input "text" at bounding box center [372, 49] width 336 height 23
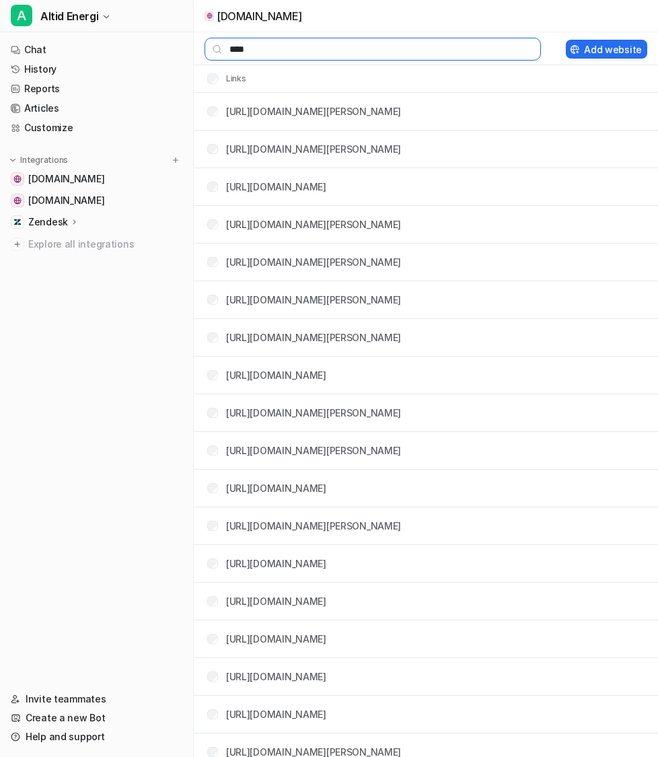
paste input "**********"
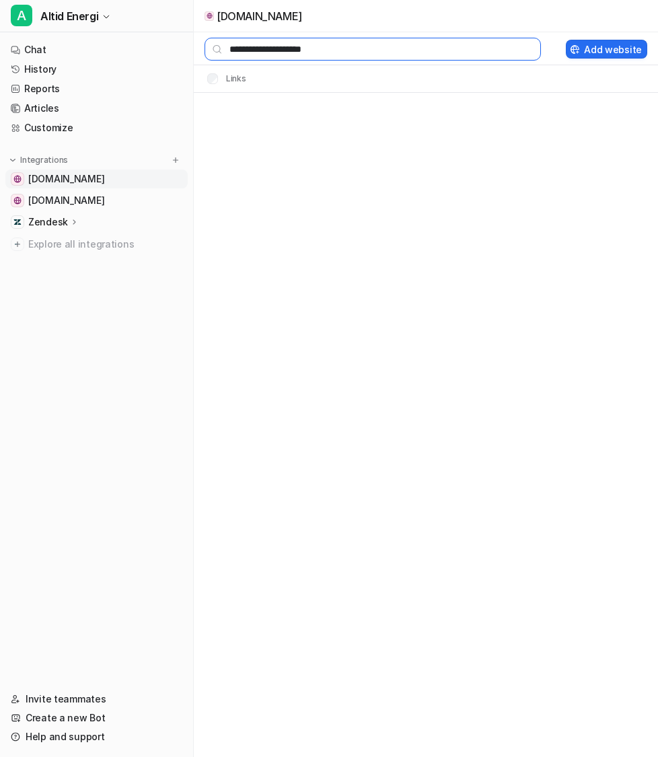
type input "**********"
click at [85, 181] on span "[DOMAIN_NAME]" at bounding box center [66, 178] width 76 height 13
click at [75, 183] on span "[DOMAIN_NAME]" at bounding box center [66, 178] width 76 height 13
click at [104, 205] on span "[DOMAIN_NAME]" at bounding box center [66, 200] width 76 height 13
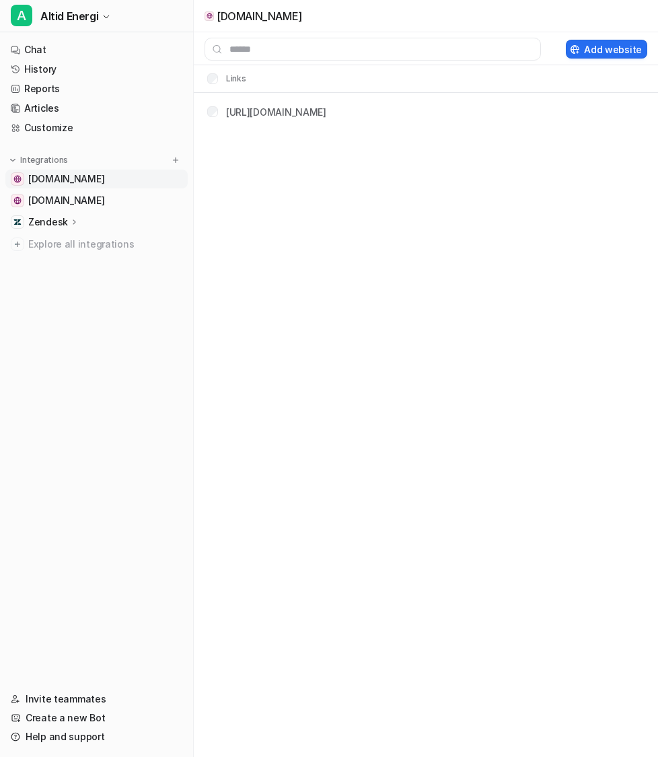
click at [84, 184] on span "[DOMAIN_NAME]" at bounding box center [66, 178] width 76 height 13
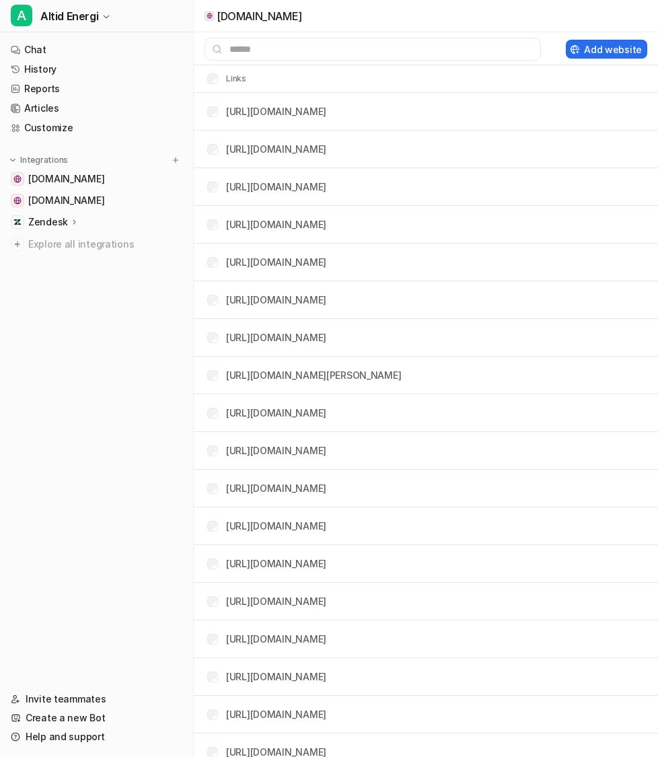
click at [297, 42] on input "text" at bounding box center [372, 49] width 336 height 23
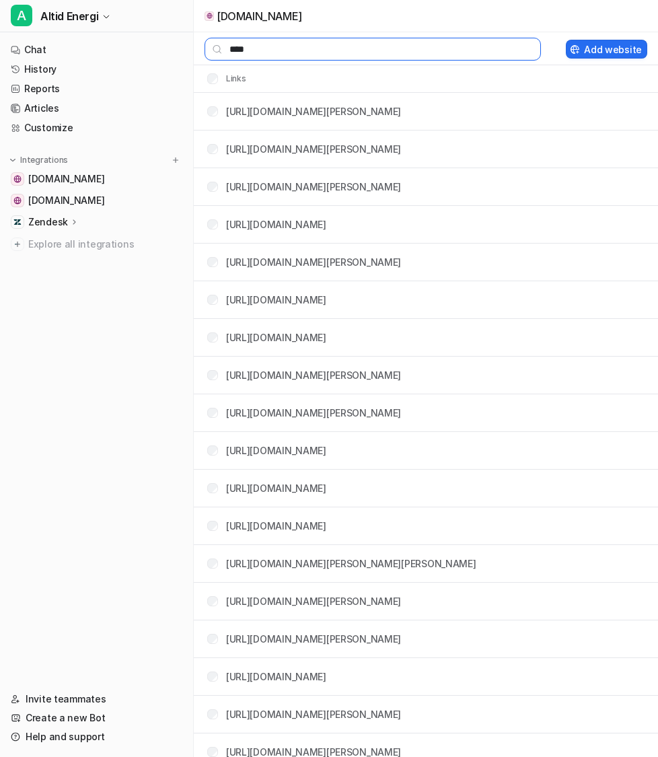
paste input "**********"
type input "**********"
paste input "**********"
type input "**********"
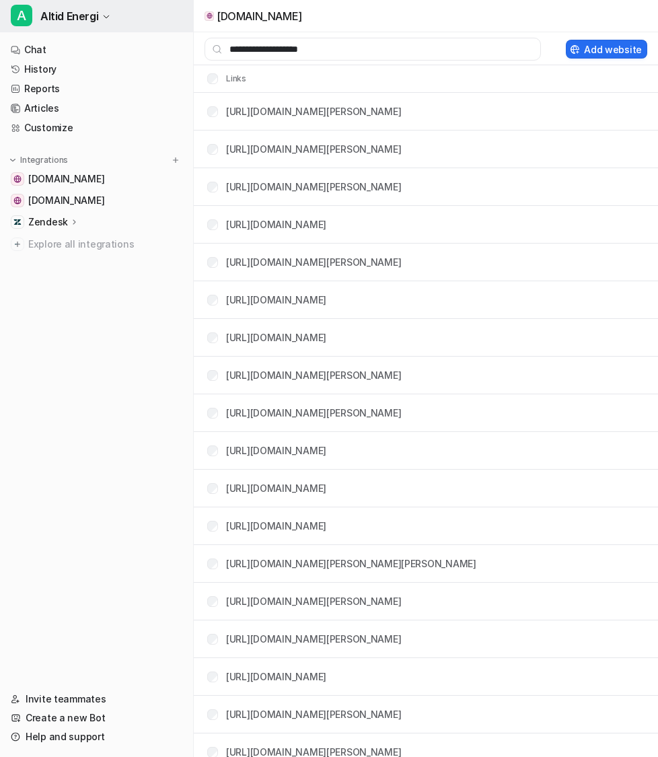
type input "**********"
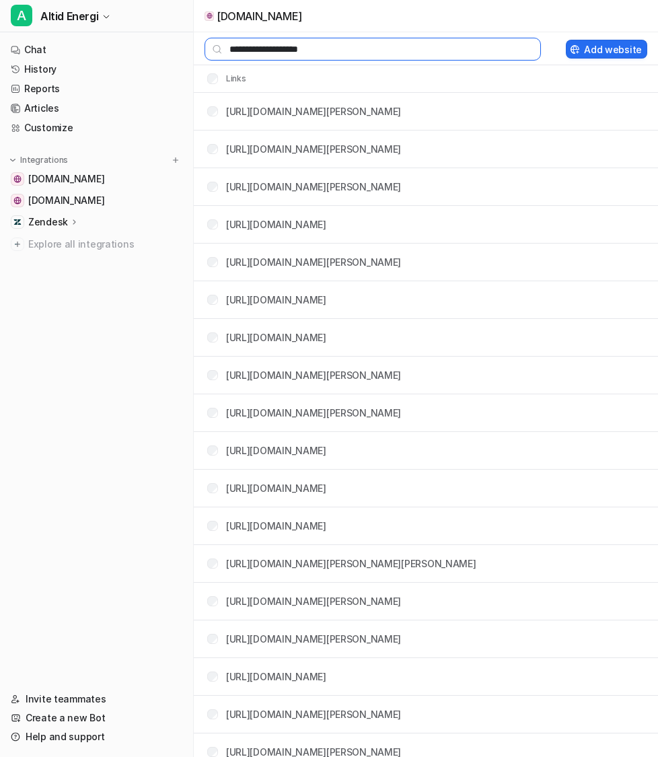
click at [350, 47] on input "**********" at bounding box center [372, 49] width 336 height 23
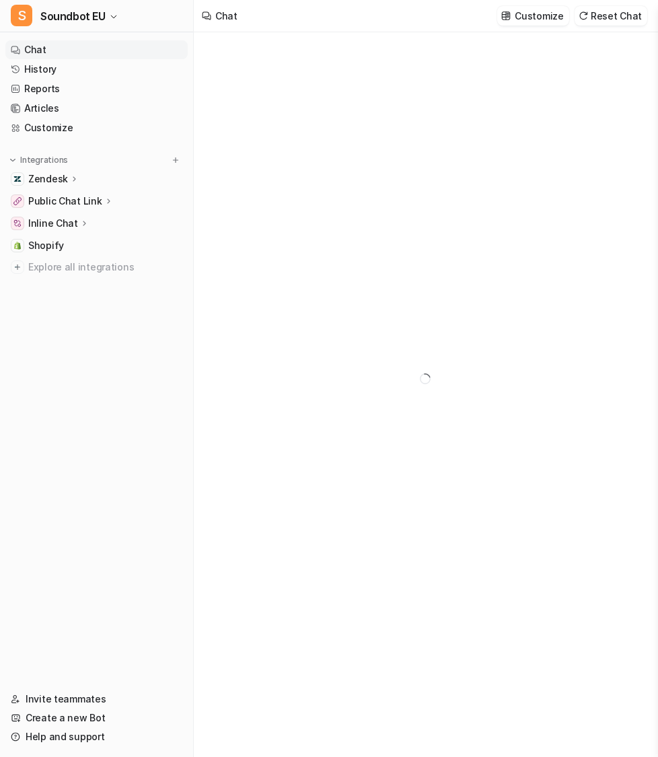
type textarea "**********"
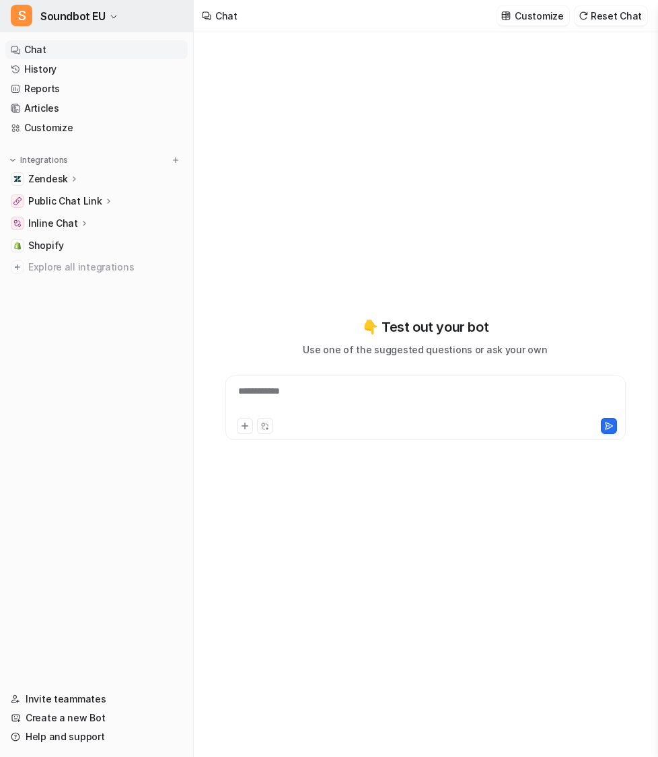
click at [99, 20] on span "Soundbot EU" at bounding box center [72, 16] width 65 height 19
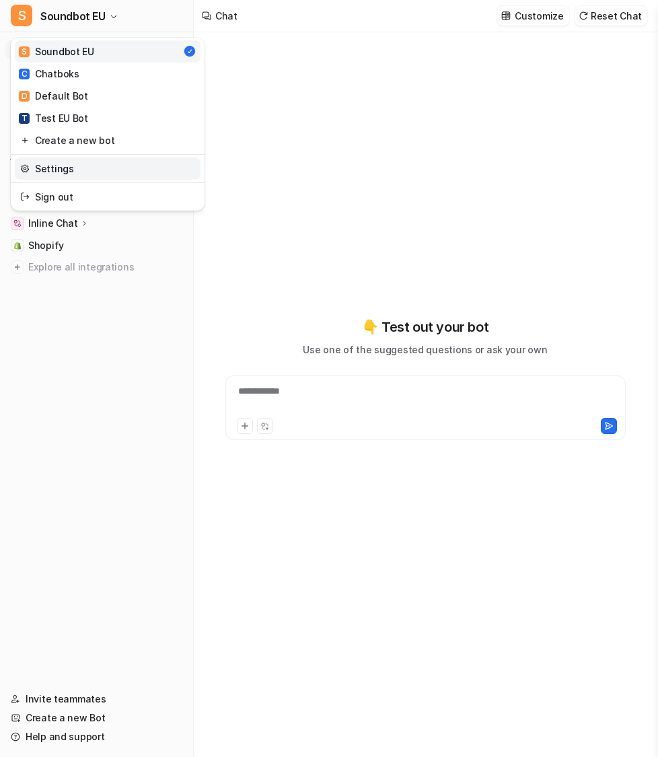
click at [100, 168] on link "Settings" at bounding box center [108, 168] width 186 height 22
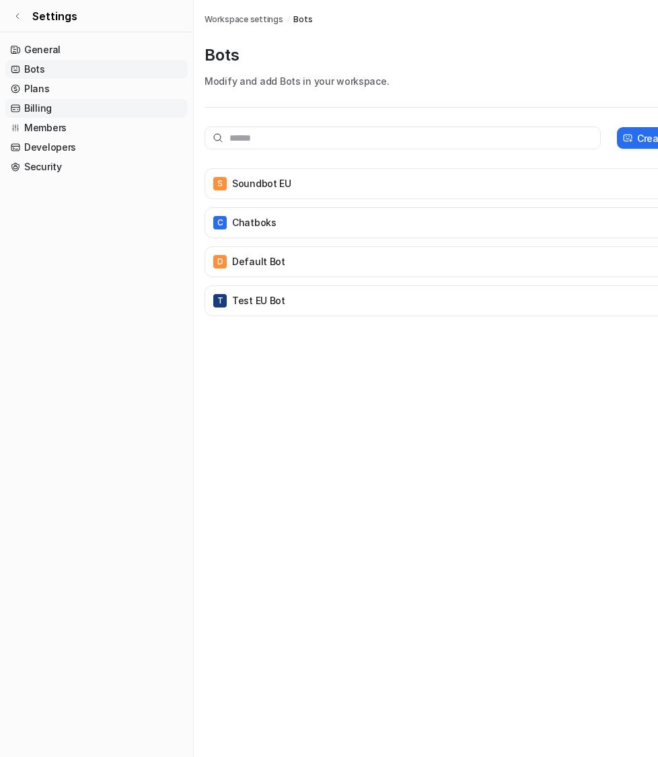
click at [79, 114] on link "Billing" at bounding box center [96, 108] width 182 height 19
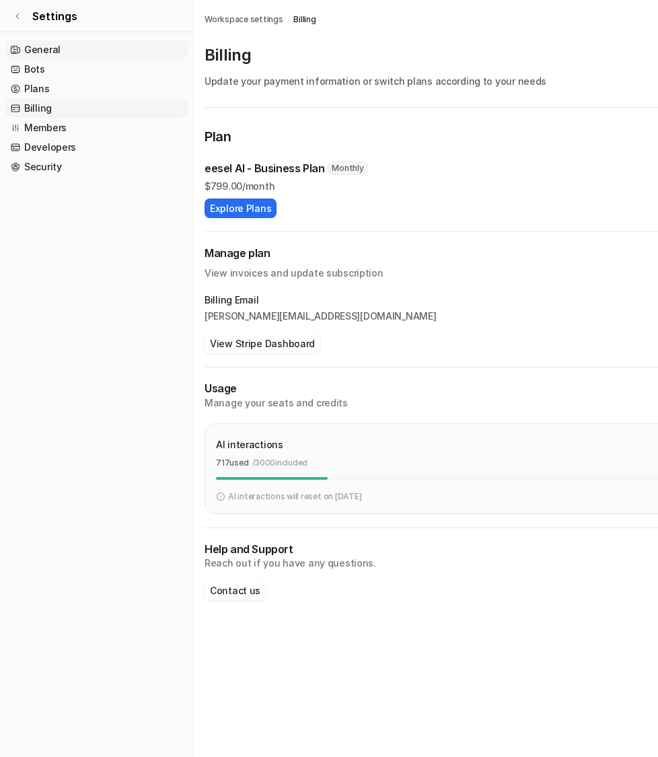
click at [102, 44] on link "General" at bounding box center [96, 49] width 182 height 19
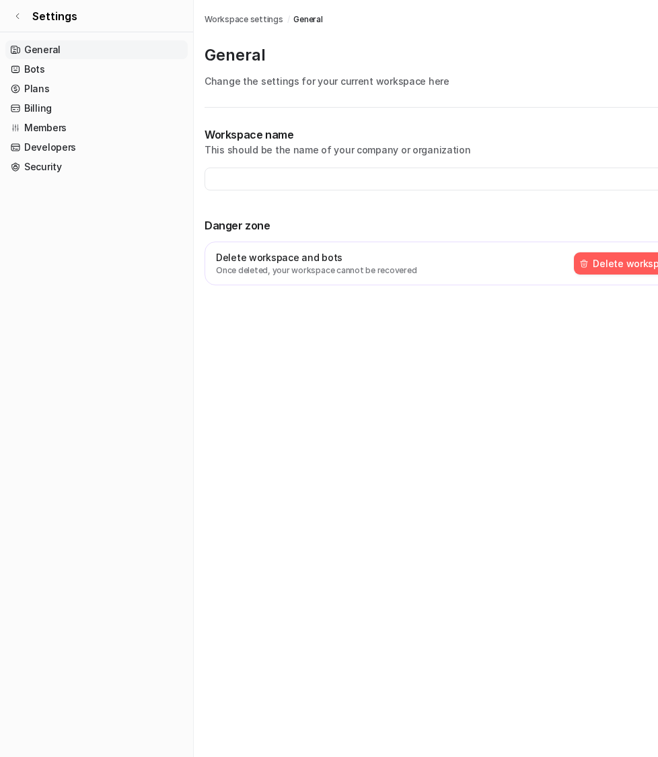
type input "**********"
click at [79, 127] on link "Members" at bounding box center [96, 127] width 182 height 19
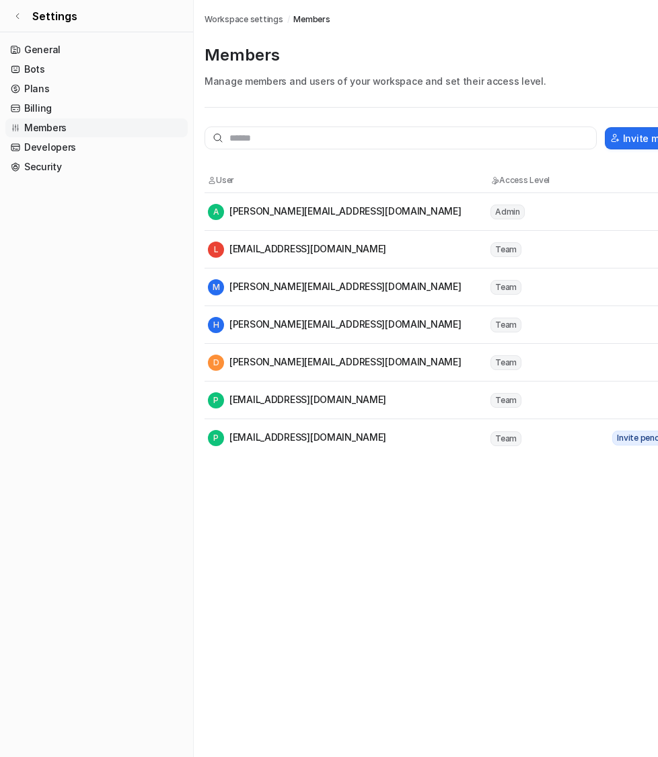
click at [427, 222] on tr "A [PERSON_NAME][EMAIL_ADDRESS][DOMAIN_NAME] Admin" at bounding box center [449, 212] width 490 height 38
click at [24, 15] on link "Settings" at bounding box center [96, 16] width 193 height 32
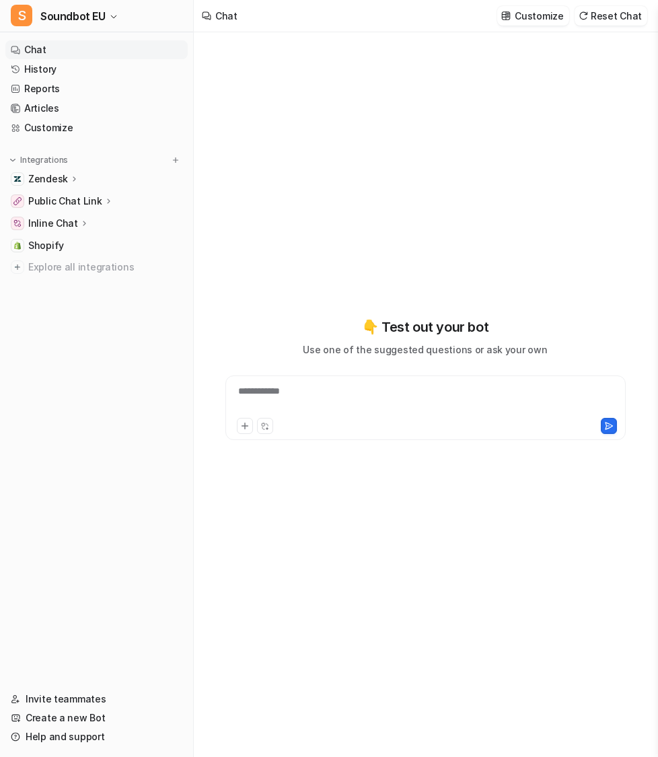
type textarea "**********"
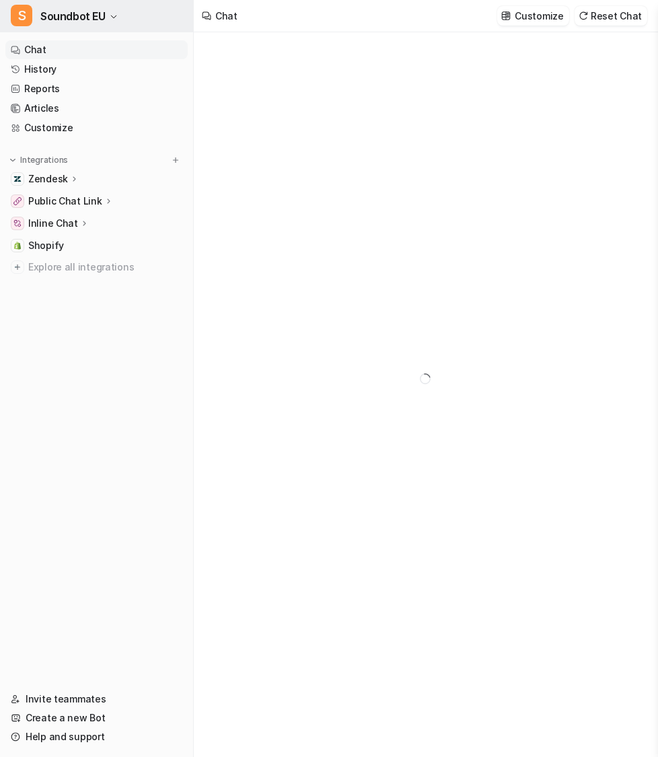
click at [118, 26] on button "S Soundbot EU" at bounding box center [96, 16] width 193 height 32
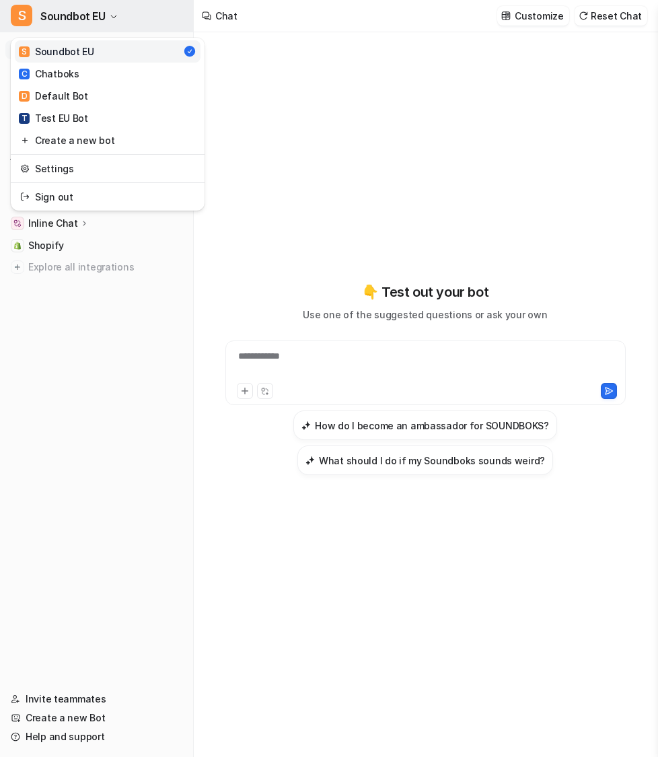
click at [121, 22] on button "S Soundbot EU" at bounding box center [96, 16] width 193 height 32
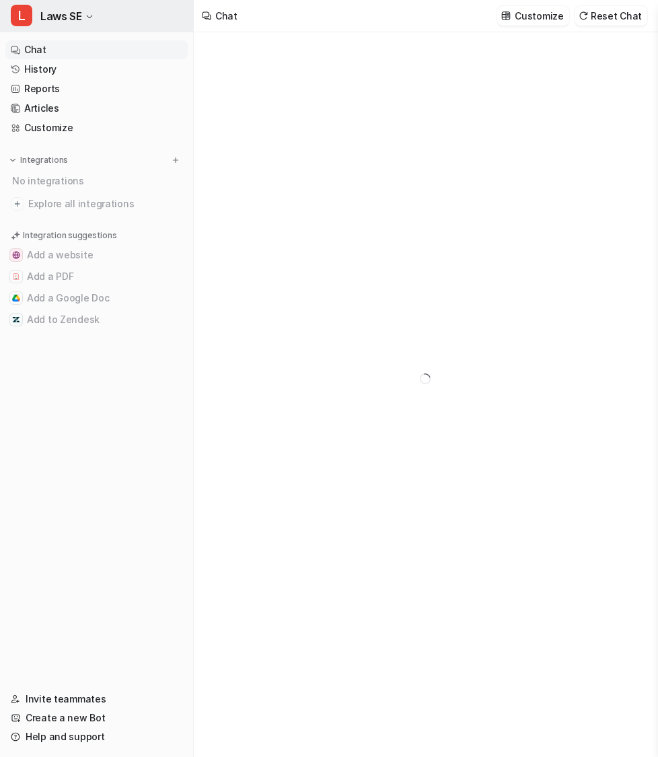
type textarea "**********"
click at [93, 14] on icon "button" at bounding box center [89, 17] width 8 height 8
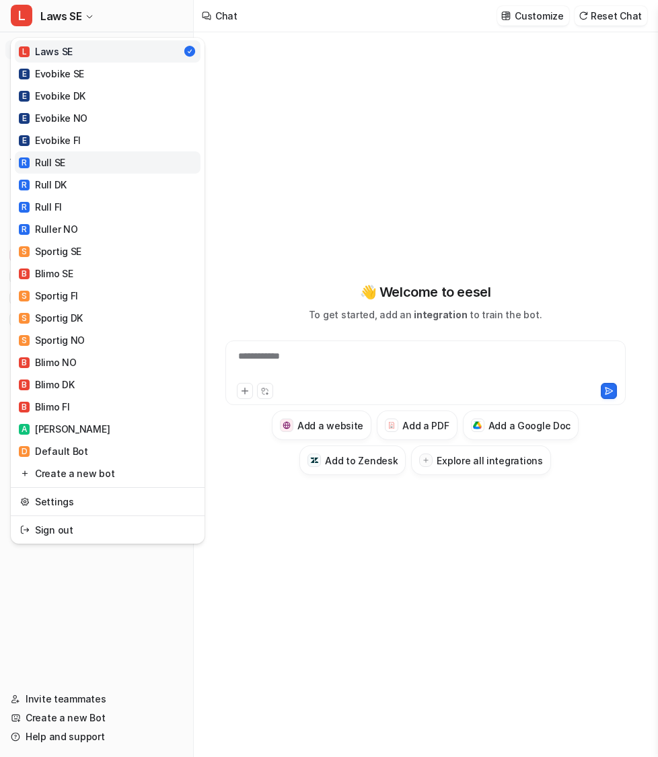
click at [82, 164] on link "R Rull SE" at bounding box center [108, 162] width 186 height 22
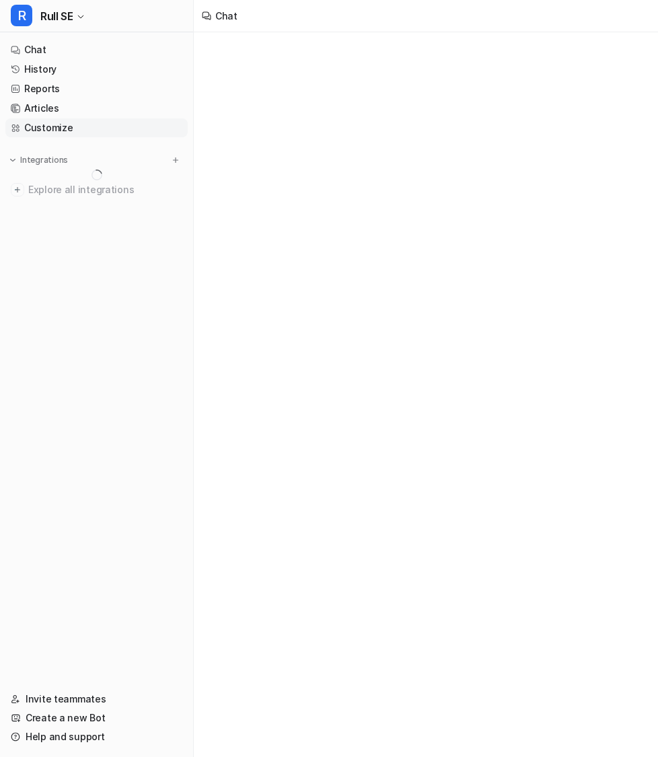
click at [96, 128] on link "Customize" at bounding box center [96, 127] width 182 height 19
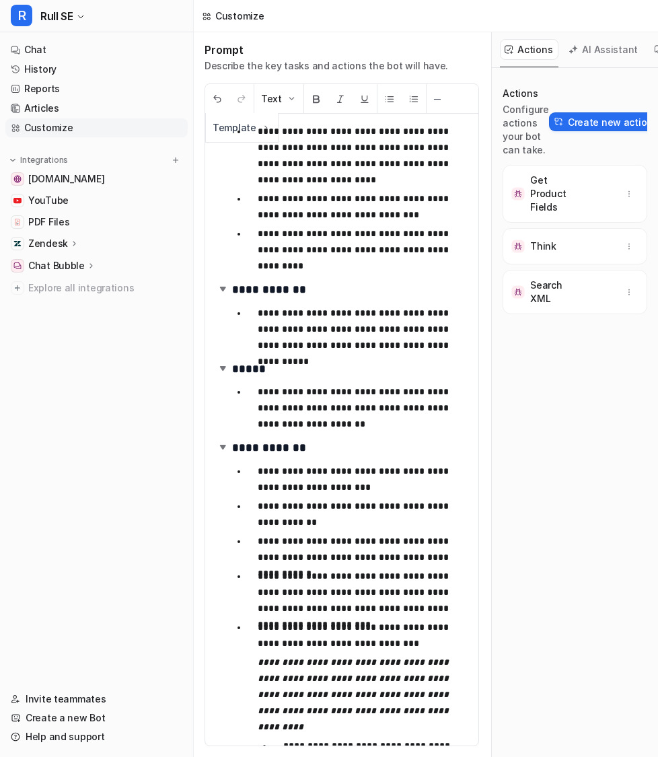
scroll to position [807, 0]
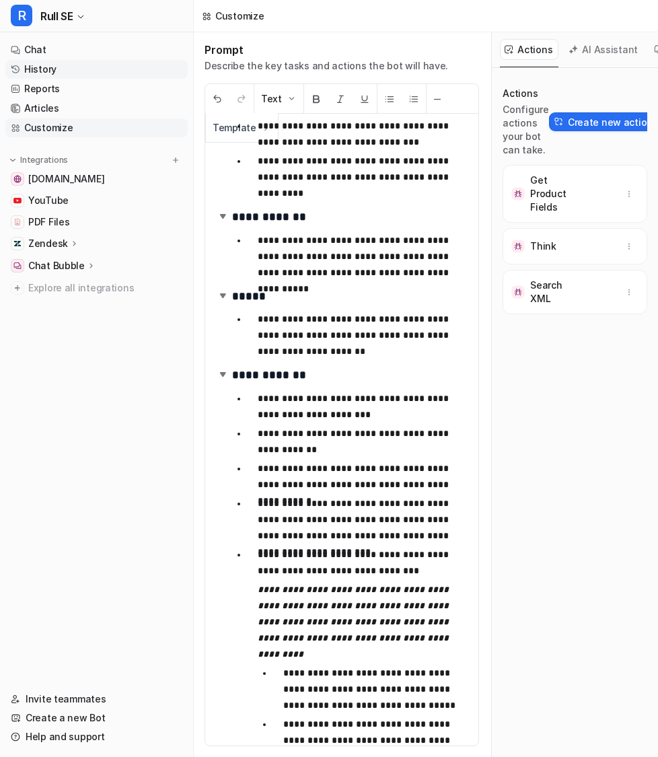
click at [89, 68] on link "History" at bounding box center [96, 69] width 182 height 19
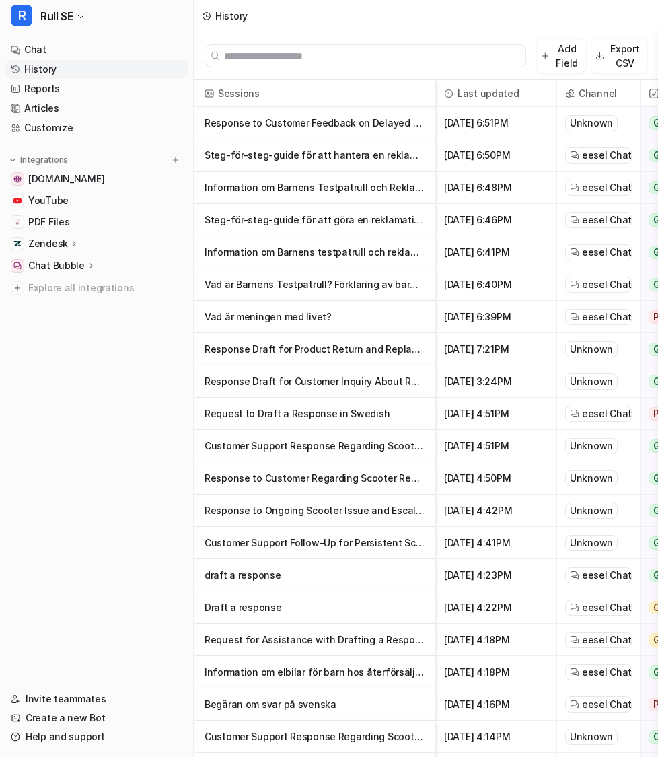
click at [365, 123] on p "Response to Customer Feedback on Delayed Repair Process" at bounding box center [314, 123] width 220 height 32
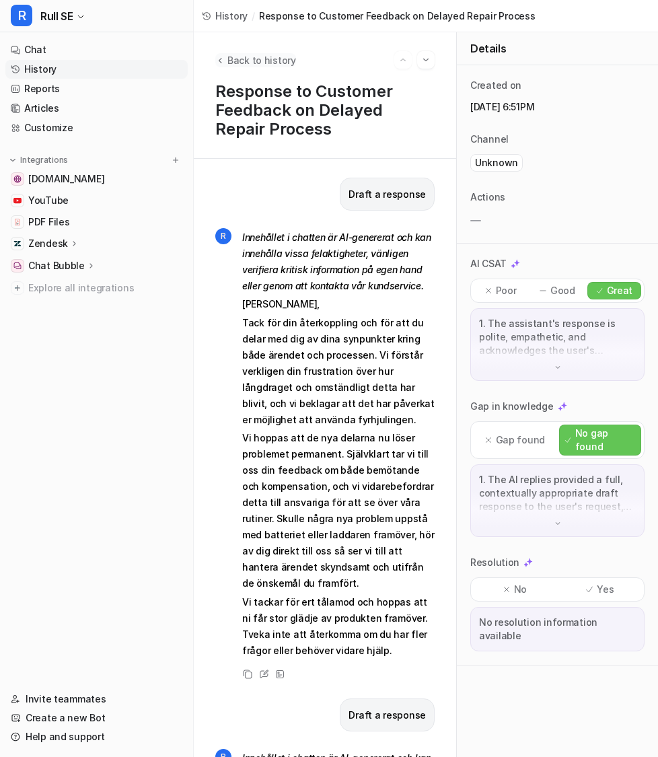
click at [224, 65] on button "Back to history" at bounding box center [255, 60] width 81 height 14
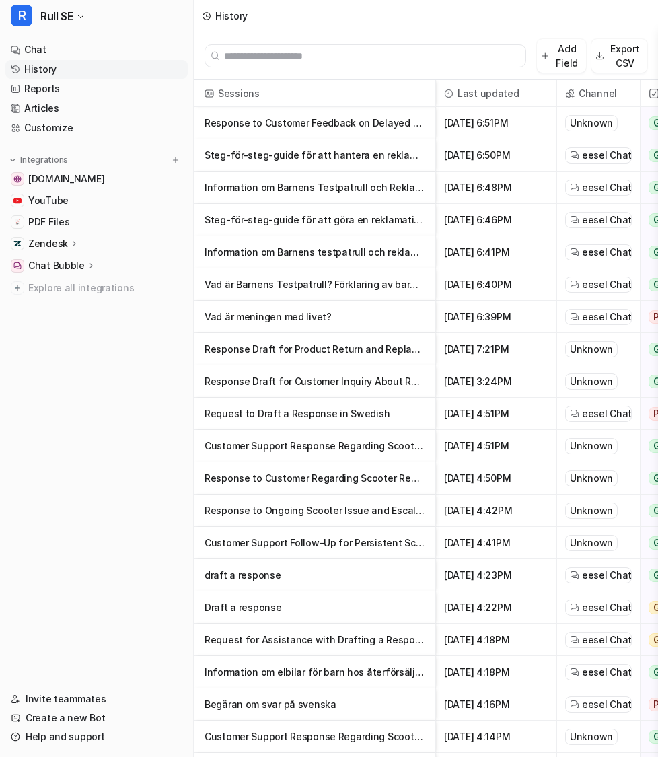
scroll to position [31, 0]
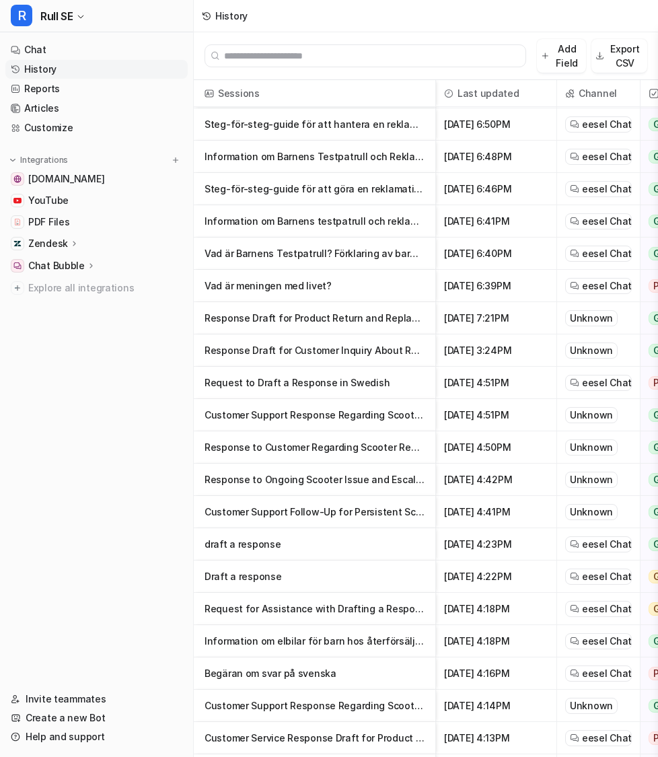
click at [289, 507] on p "Customer Support Follow-Up for Persistent Scooter Issue" at bounding box center [314, 512] width 220 height 32
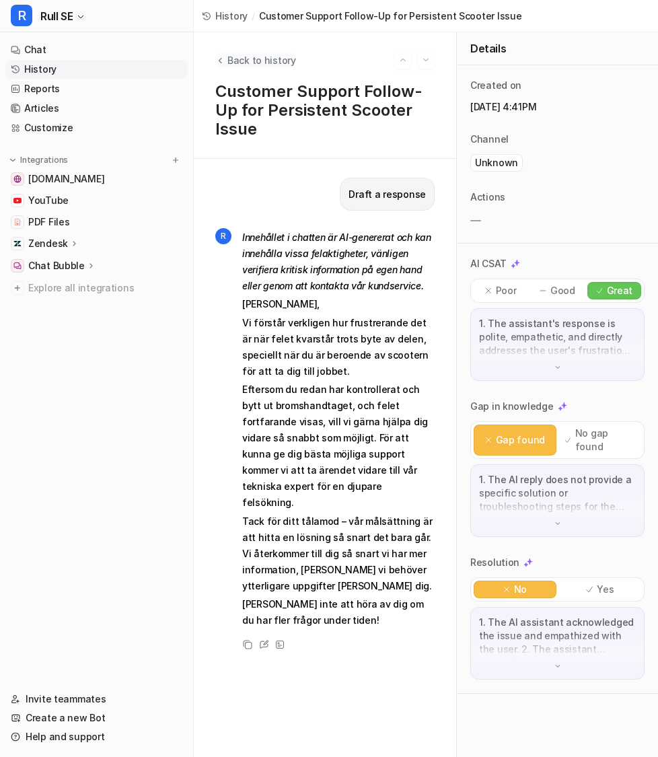
click at [222, 57] on icon "Back to history" at bounding box center [219, 60] width 9 height 10
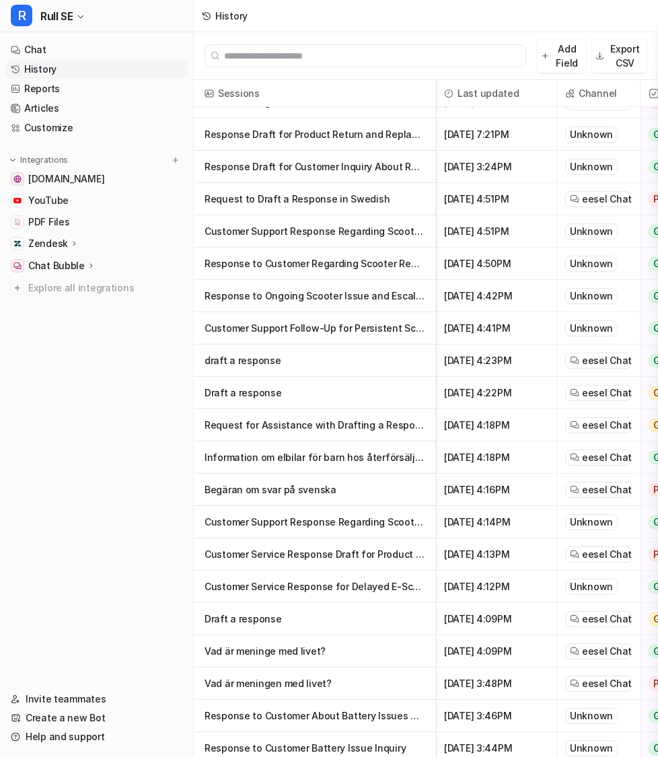
scroll to position [221, 0]
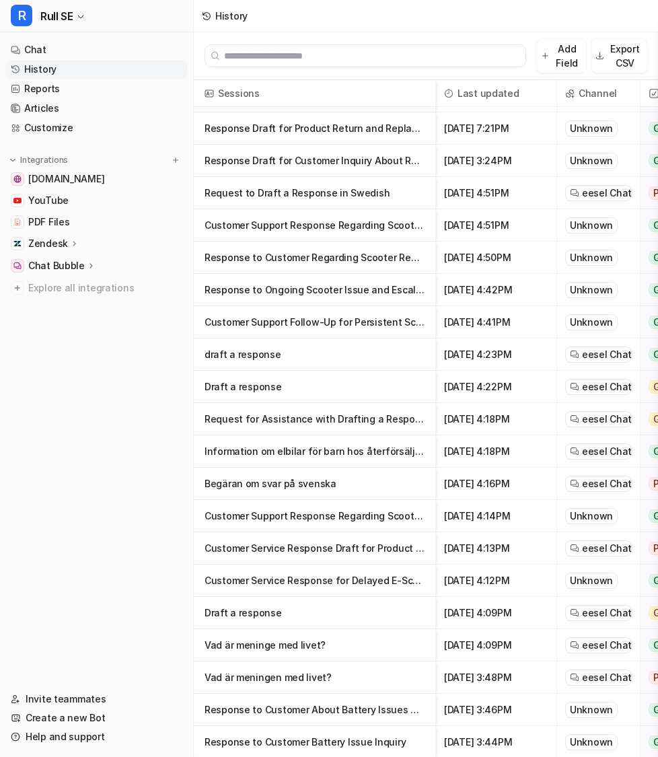
click at [305, 441] on p "Information om elbilar för barn hos återförsäljare" at bounding box center [314, 451] width 220 height 32
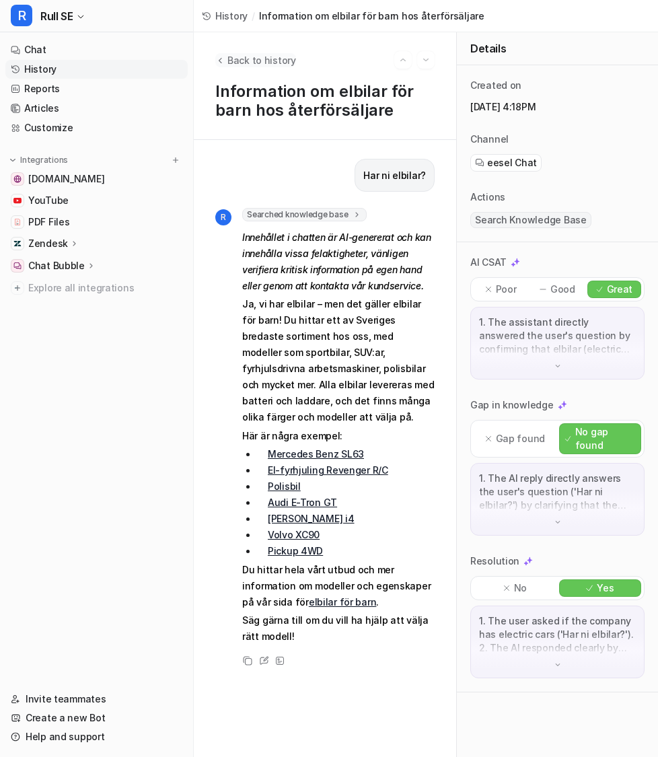
click at [218, 58] on icon "Back to history" at bounding box center [219, 60] width 9 height 10
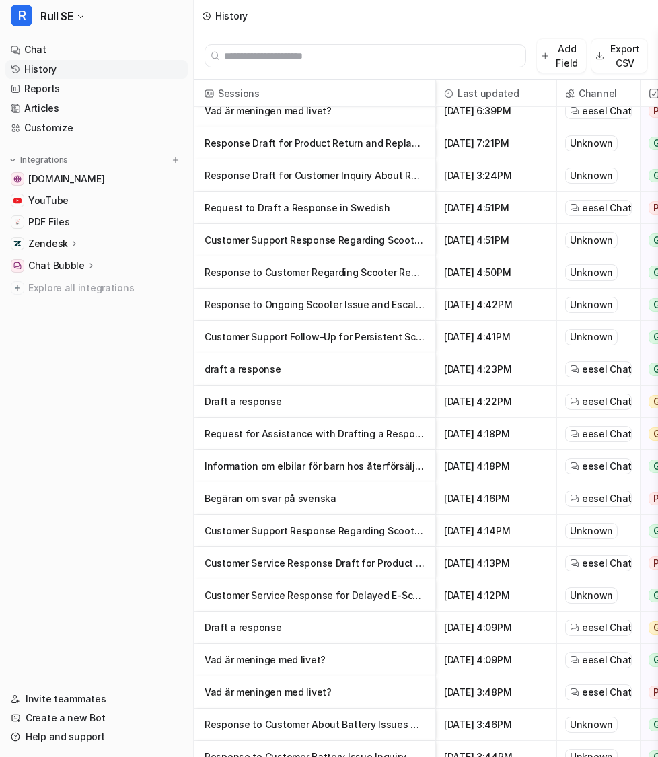
scroll to position [218, 0]
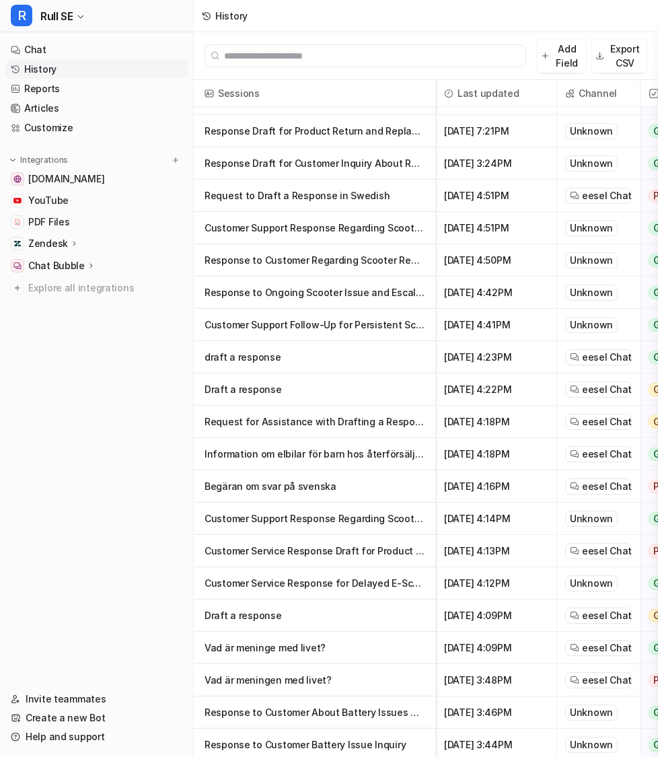
click at [293, 435] on p "Request for Assistance with Drafting a Response" at bounding box center [314, 422] width 220 height 32
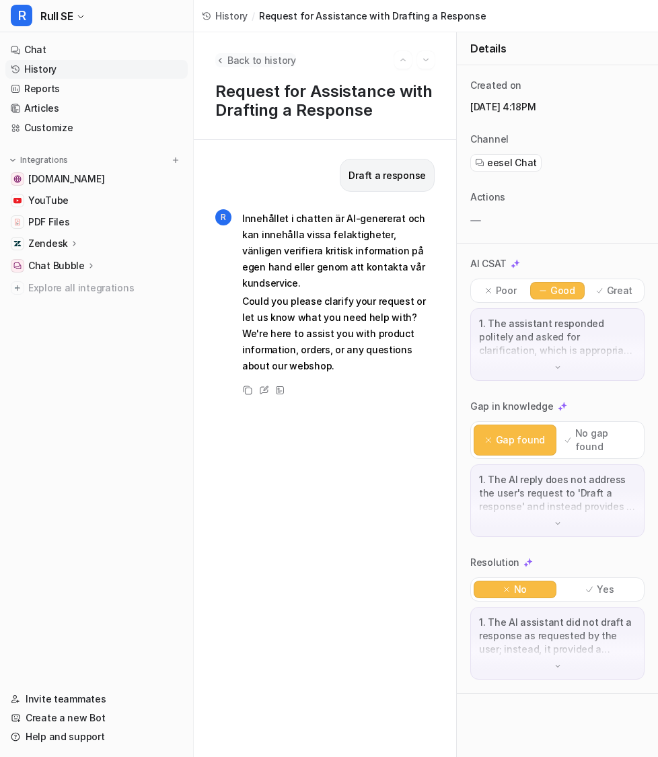
click at [222, 63] on icon "Back to history" at bounding box center [219, 60] width 9 height 10
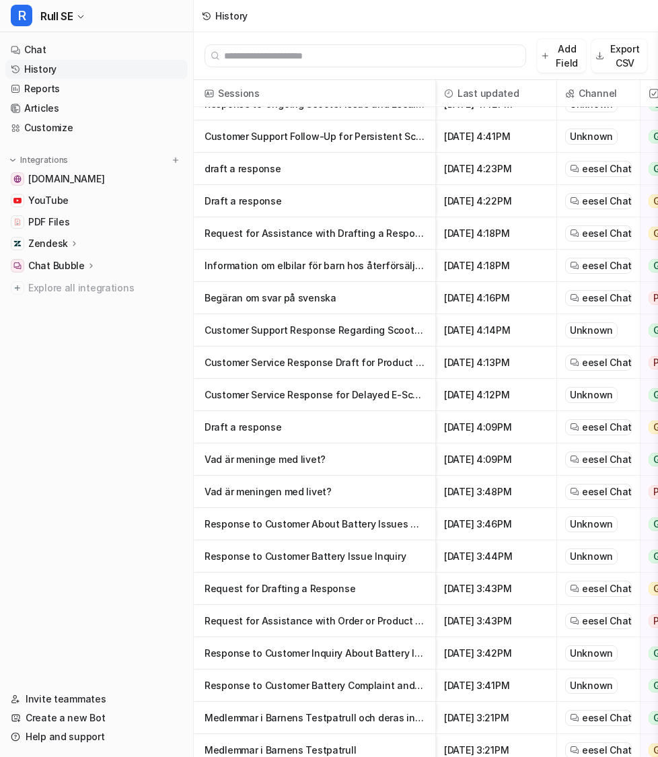
scroll to position [422, 0]
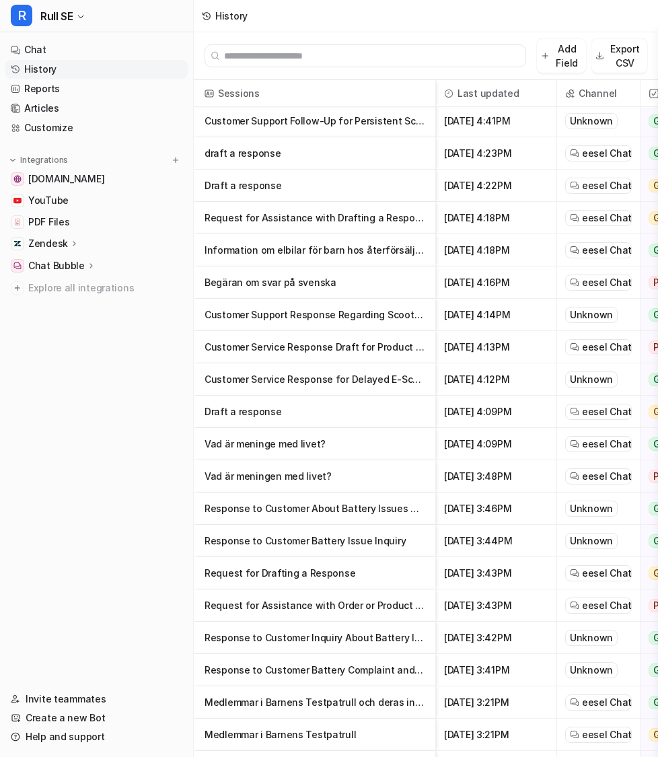
click at [332, 378] on p "Customer Service Response for Delayed E-Scooter Issue Resolution" at bounding box center [314, 379] width 220 height 32
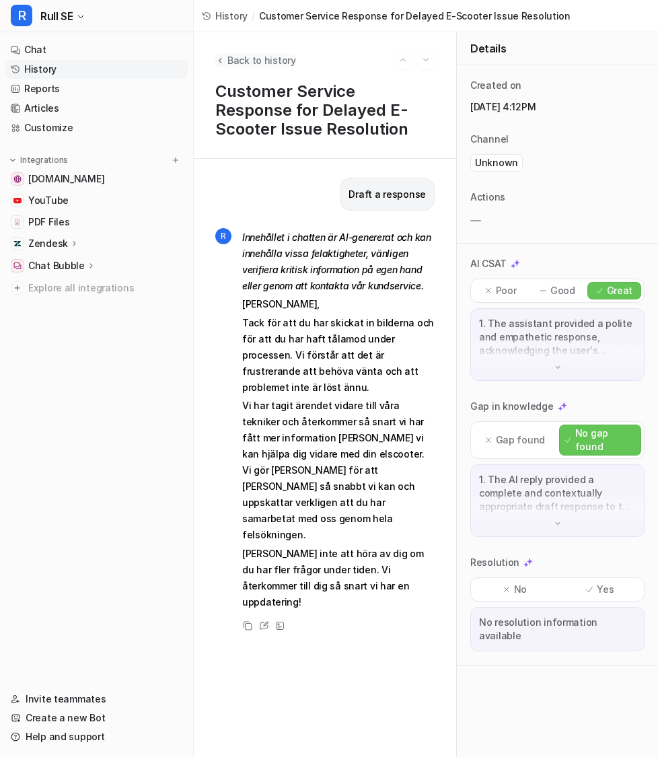
click at [221, 61] on icon "Back to history" at bounding box center [219, 60] width 9 height 10
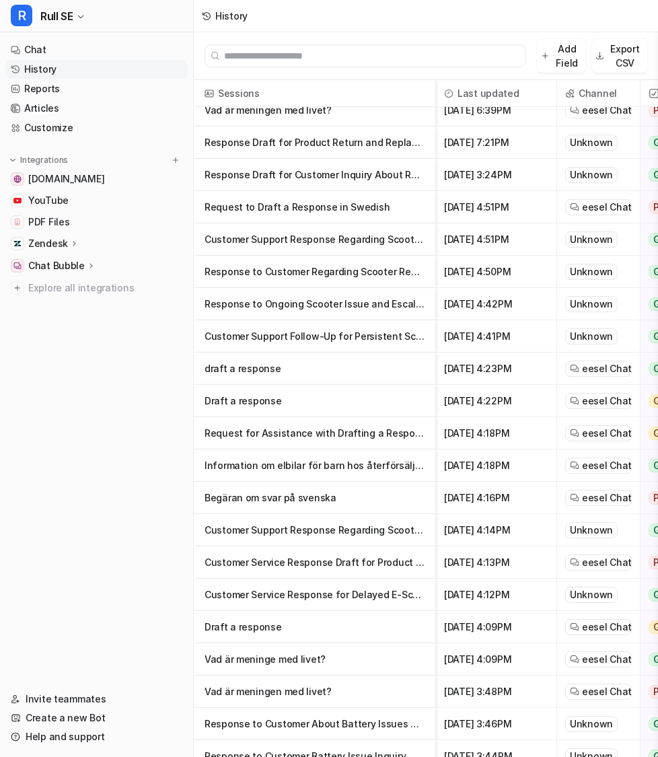
scroll to position [222, 0]
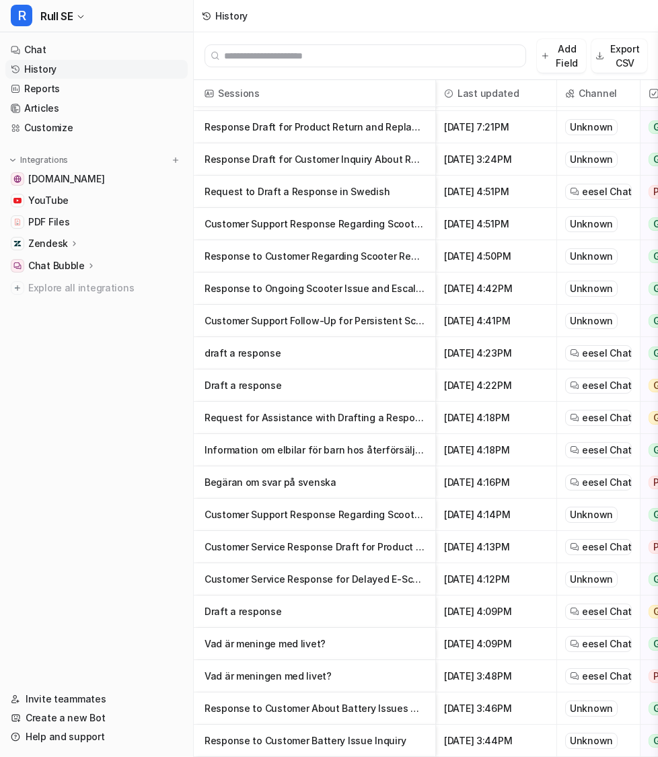
click at [302, 419] on p "Request for Assistance with Drafting a Response" at bounding box center [314, 418] width 220 height 32
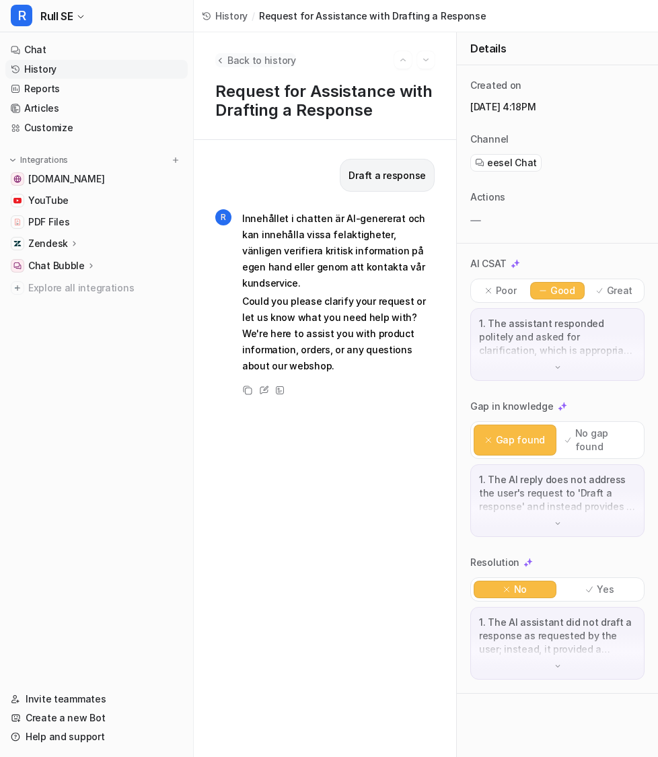
click at [235, 56] on span "Back to history" at bounding box center [261, 60] width 69 height 14
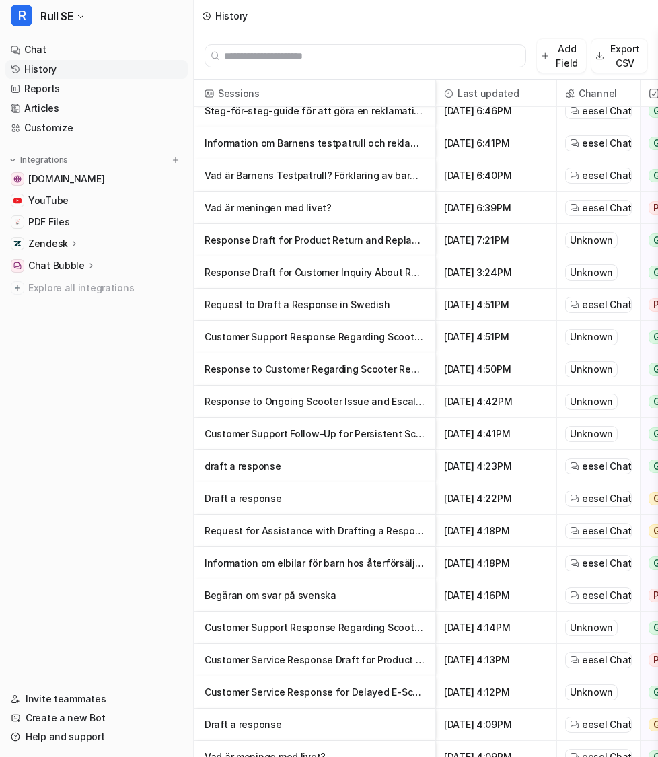
scroll to position [150, 0]
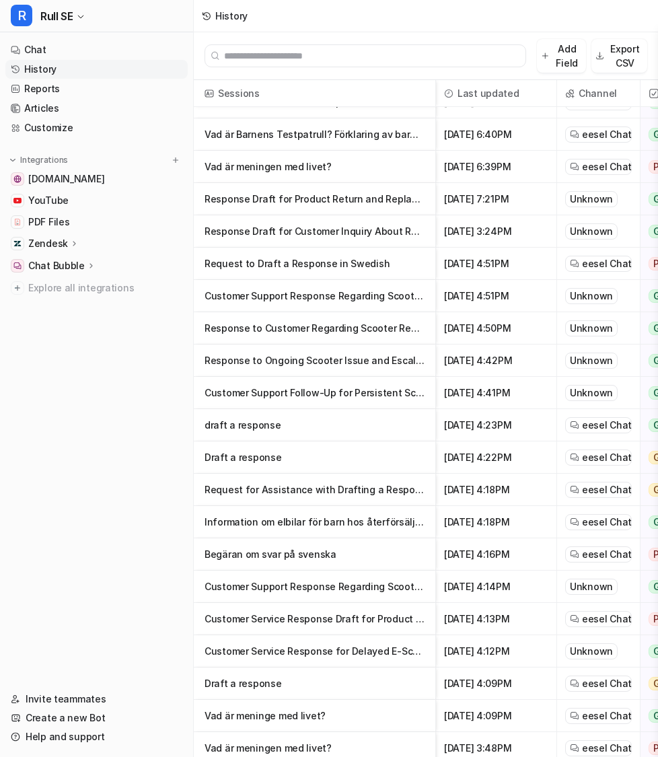
click at [291, 492] on p "Request for Assistance with Drafting a Response" at bounding box center [314, 490] width 220 height 32
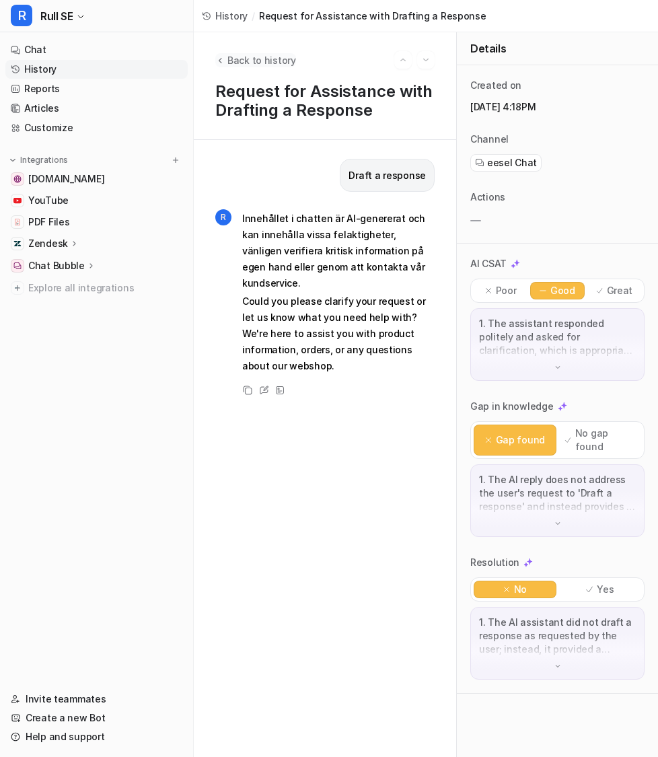
click at [229, 54] on span "Back to history" at bounding box center [261, 60] width 69 height 14
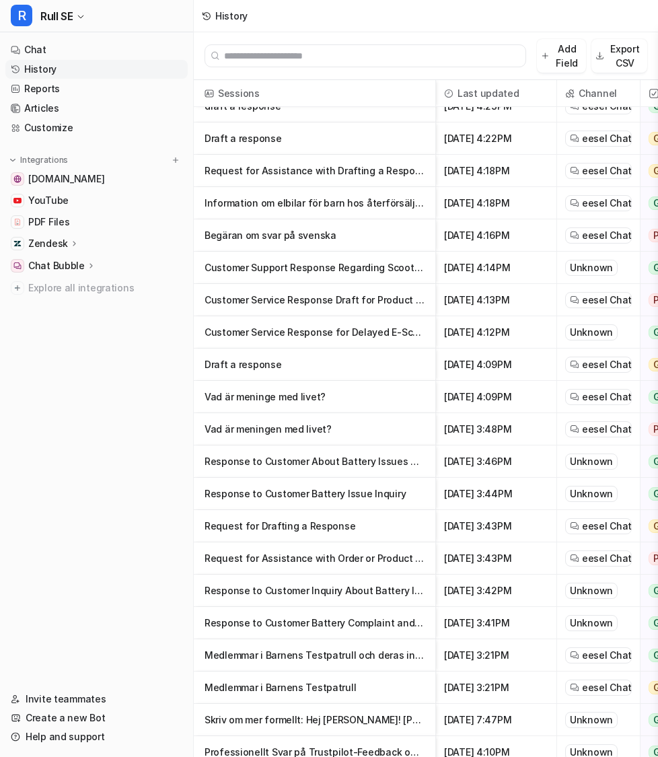
scroll to position [473, 0]
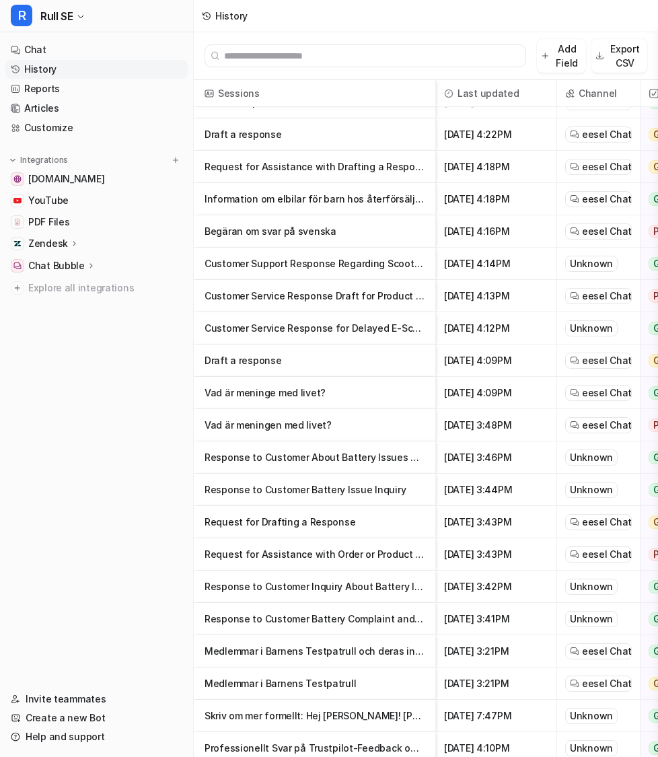
click at [307, 563] on p "Request for Assistance with Order or Product Inquiry" at bounding box center [314, 554] width 220 height 32
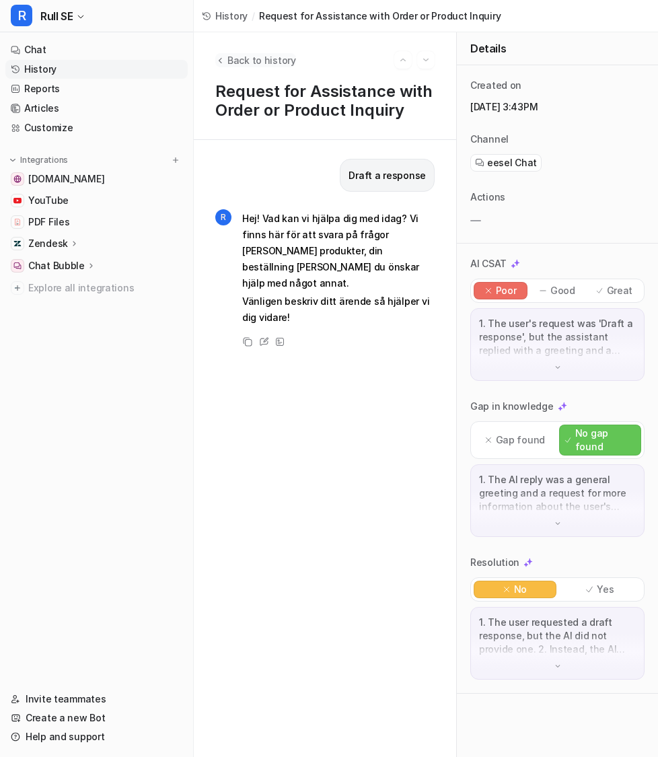
click at [229, 62] on span "Back to history" at bounding box center [261, 60] width 69 height 14
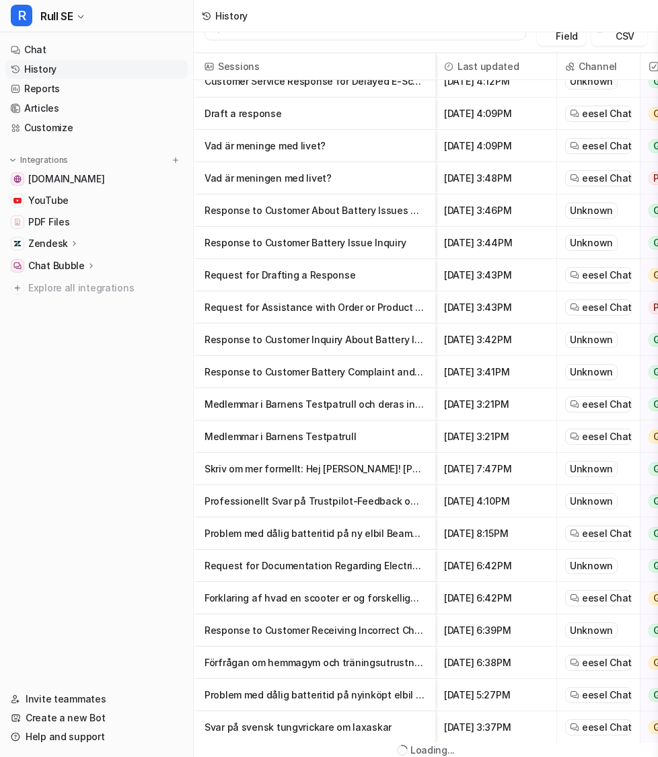
scroll to position [26, 0]
click at [316, 534] on p "Problem med dålig batteritid på ny elbil Beamer – felsökningsråd" at bounding box center [314, 534] width 220 height 32
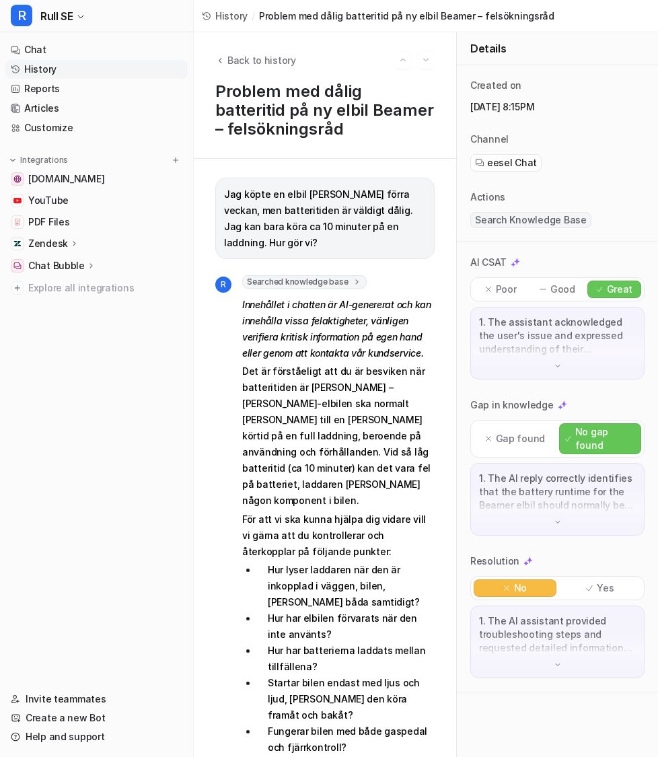
scroll to position [200, 0]
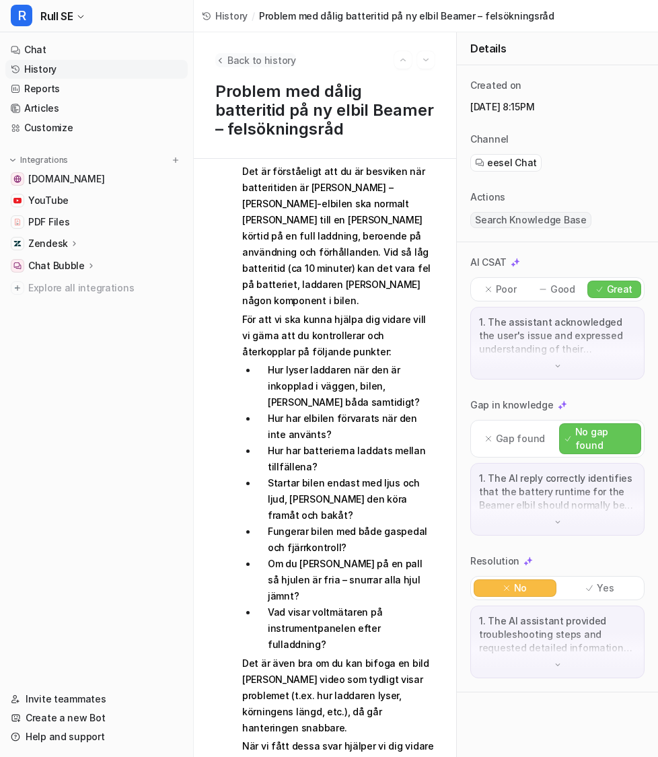
click at [227, 57] on button "Back to history" at bounding box center [255, 60] width 81 height 14
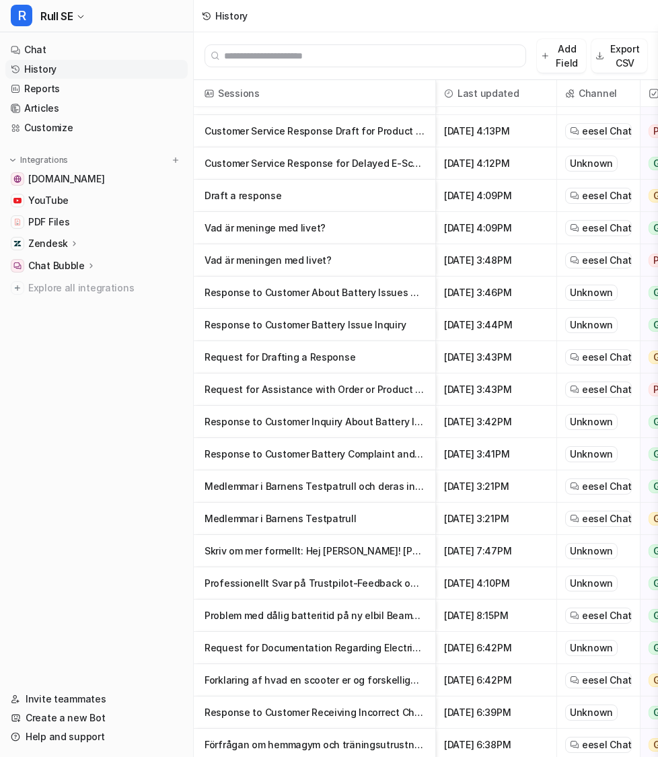
scroll to position [646, 0]
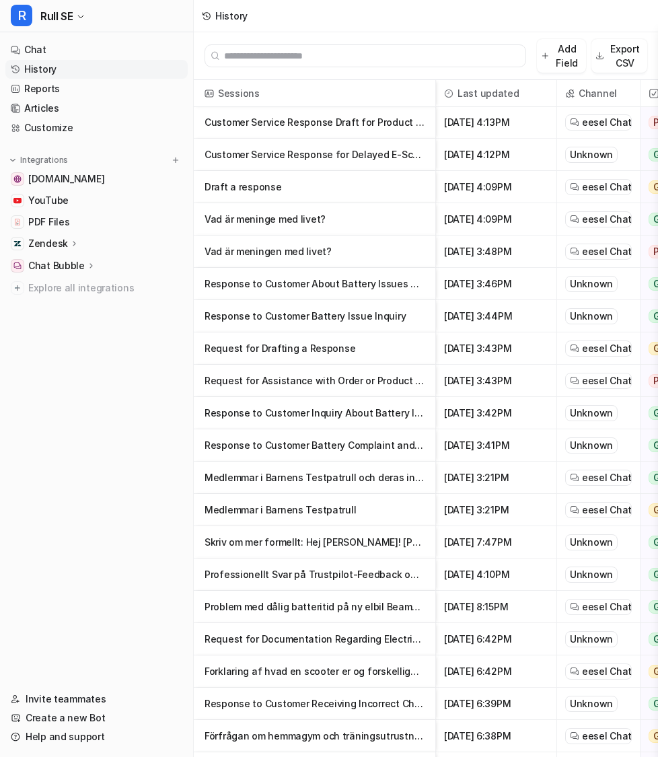
click at [290, 514] on p "Medlemmar i Barnens Testpatrull" at bounding box center [314, 510] width 220 height 32
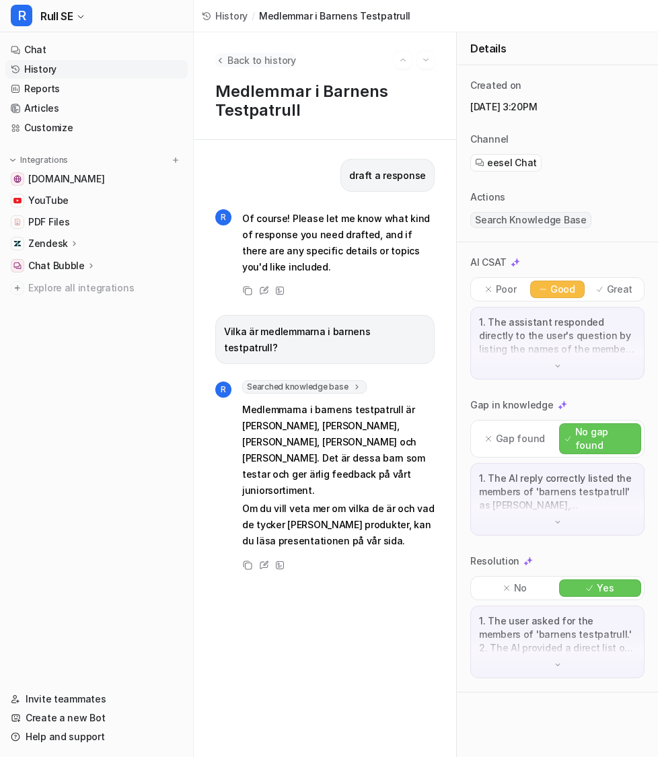
click at [225, 59] on button "Back to history" at bounding box center [255, 60] width 81 height 14
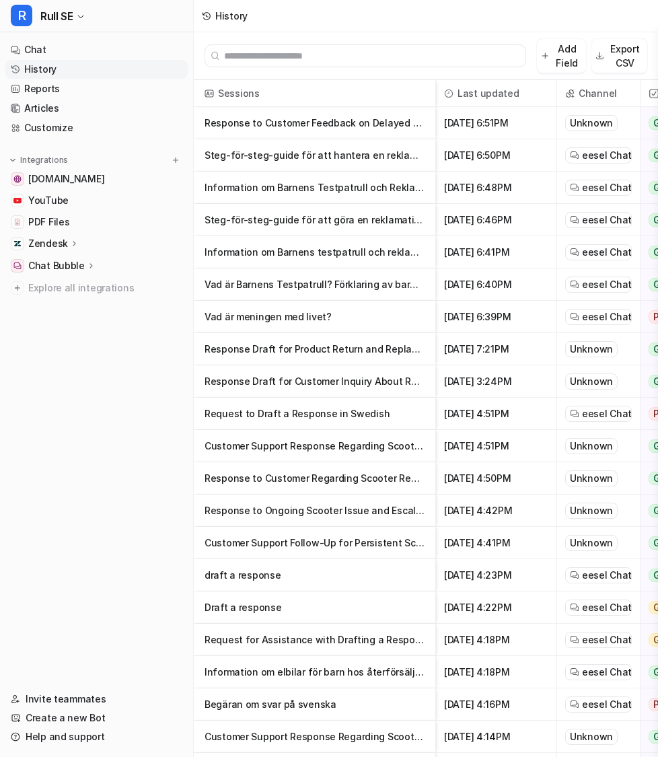
click at [318, 128] on p "Response to Customer Feedback on Delayed Repair Process" at bounding box center [314, 123] width 220 height 32
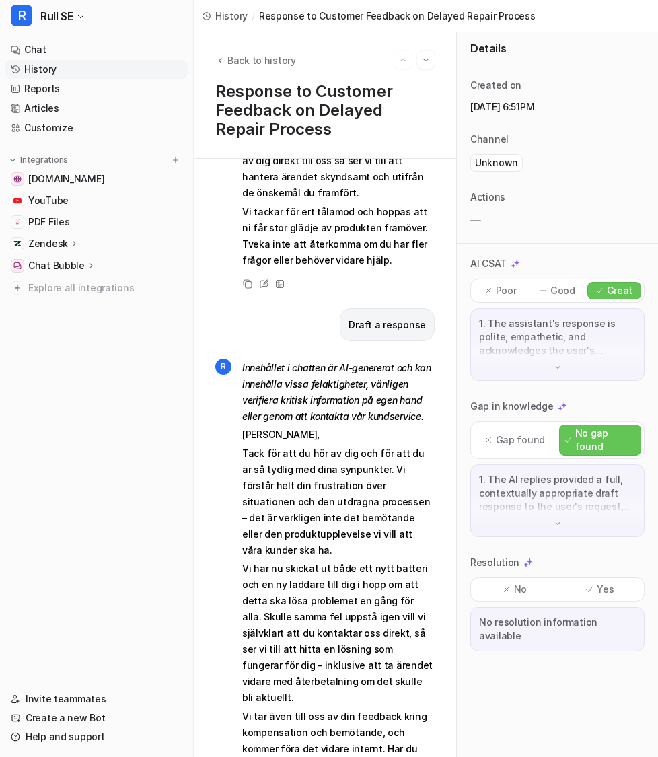
scroll to position [491, 0]
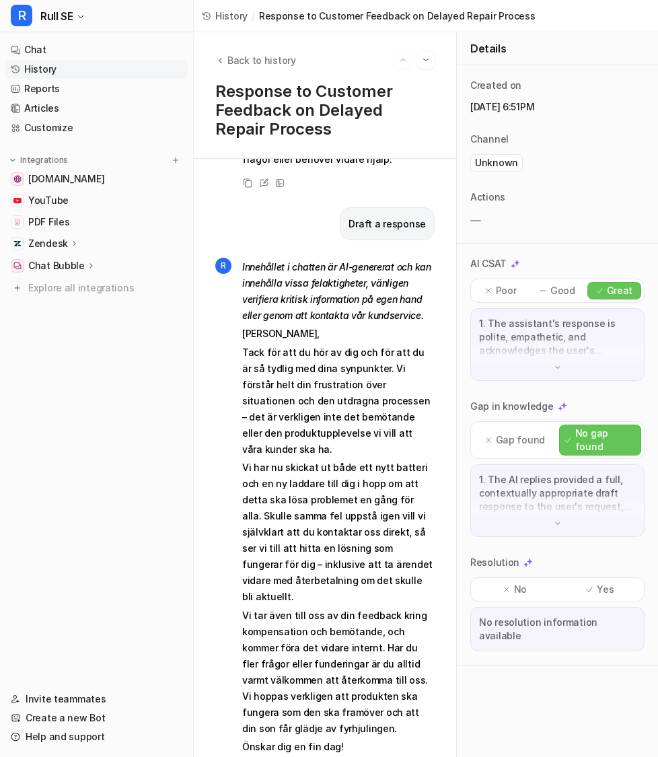
click at [86, 261] on icon at bounding box center [90, 265] width 9 height 10
click at [80, 309] on p "Configuration" at bounding box center [71, 304] width 64 height 13
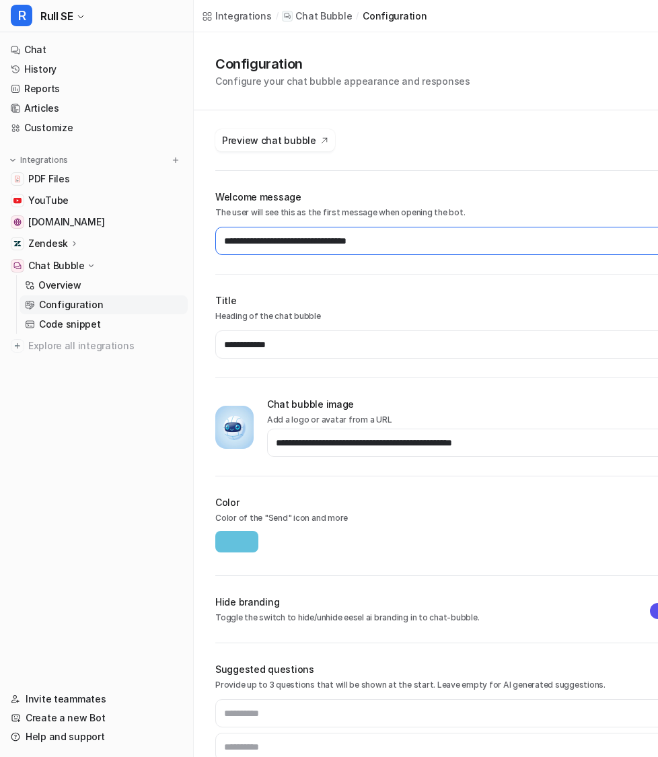
click at [422, 237] on input "**********" at bounding box center [447, 241] width 464 height 28
click at [78, 73] on link "History" at bounding box center [96, 69] width 182 height 19
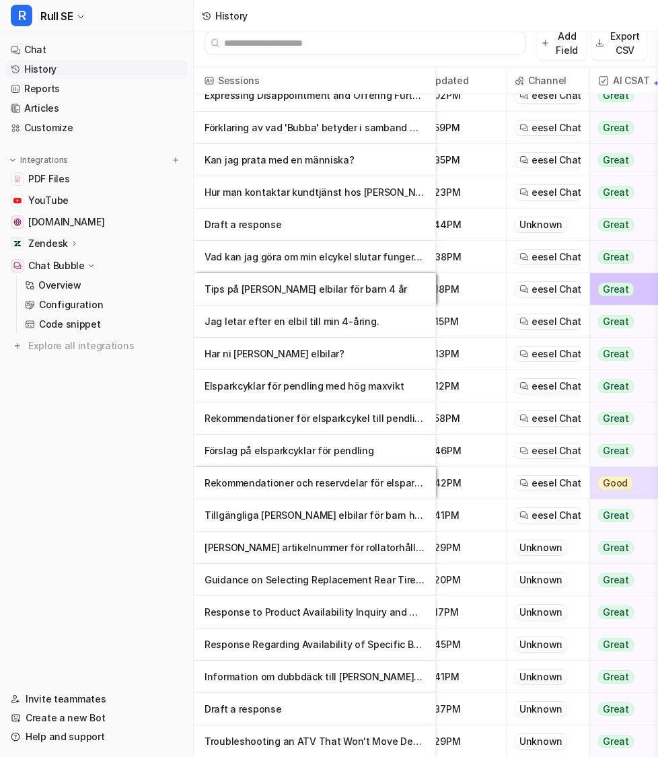
scroll to position [12, 0]
click at [83, 309] on p "Configuration" at bounding box center [71, 304] width 64 height 13
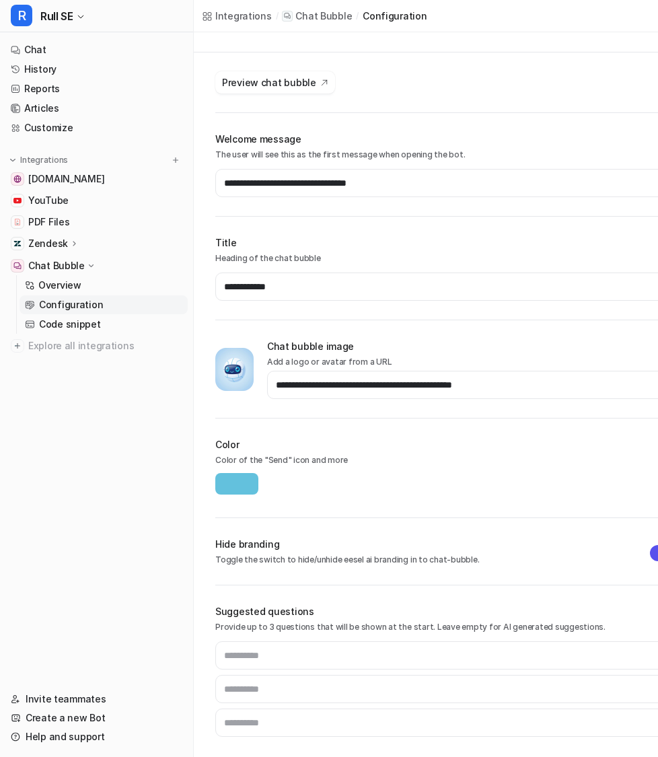
scroll to position [59, 0]
click at [76, 66] on link "History" at bounding box center [96, 69] width 182 height 19
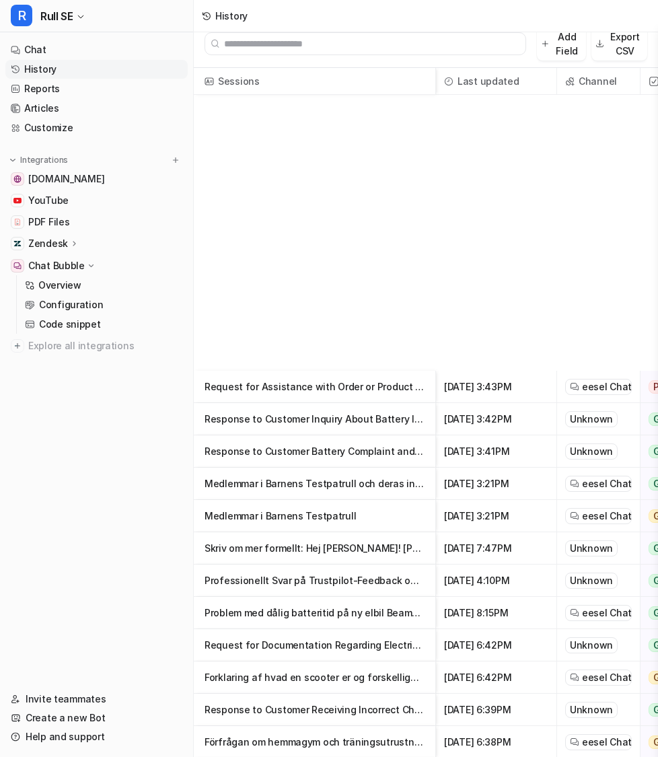
scroll to position [1172, 0]
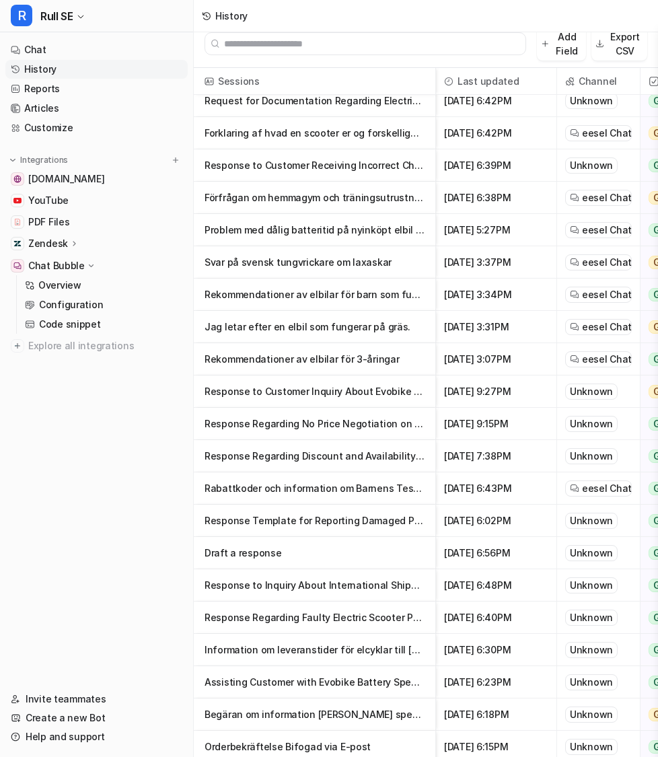
click at [293, 326] on p "Jag letar efter en elbil som fungerar på gräs." at bounding box center [314, 327] width 220 height 32
